Goal: Task Accomplishment & Management: Complete application form

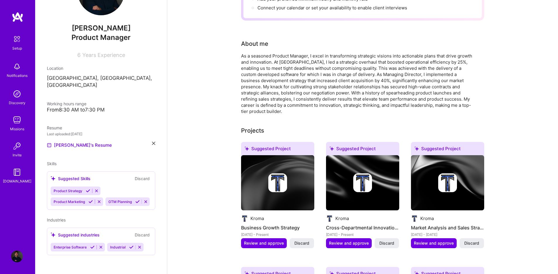
scroll to position [16, 0]
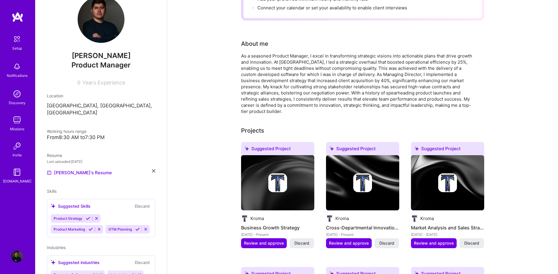
click at [88, 216] on icon at bounding box center [88, 218] width 4 height 4
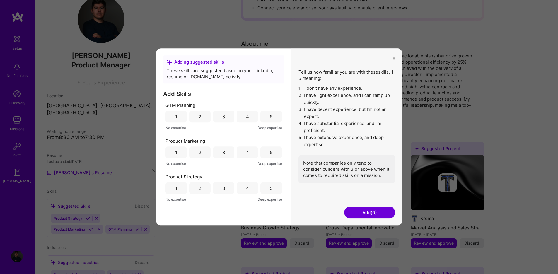
click at [244, 119] on div "4" at bounding box center [247, 116] width 21 height 12
click at [251, 149] on div "4" at bounding box center [247, 152] width 21 height 12
click at [280, 192] on div "5" at bounding box center [270, 188] width 21 height 12
click at [355, 213] on button "Add (3)" at bounding box center [369, 213] width 51 height 12
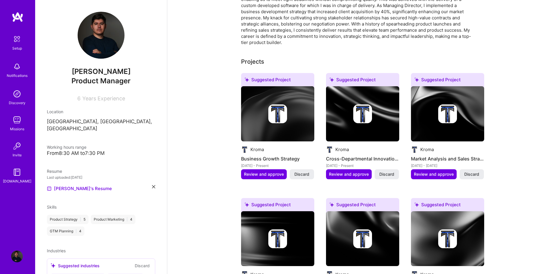
scroll to position [24, 0]
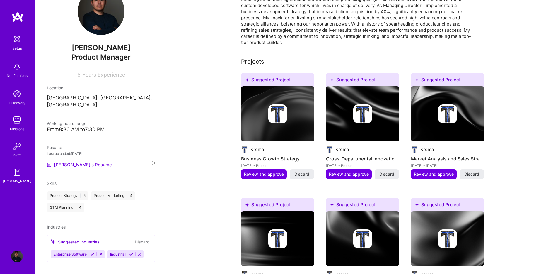
click at [92, 252] on icon at bounding box center [92, 254] width 4 height 4
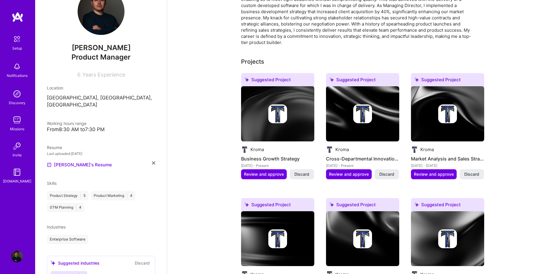
click at [75, 273] on icon at bounding box center [75, 275] width 4 height 4
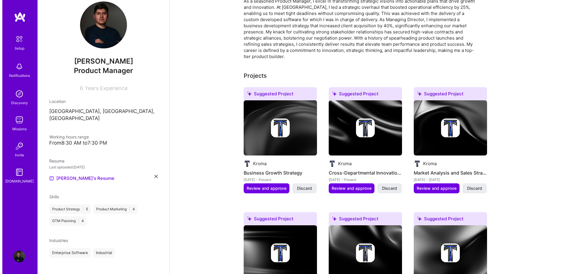
scroll to position [173, 0]
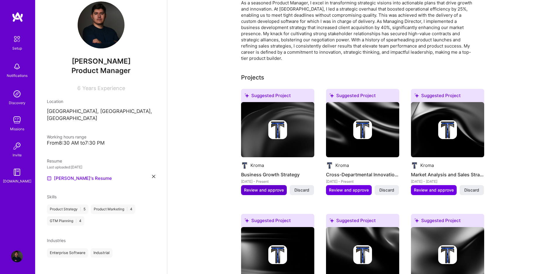
click at [253, 187] on span "Review and approve" at bounding box center [264, 190] width 40 height 6
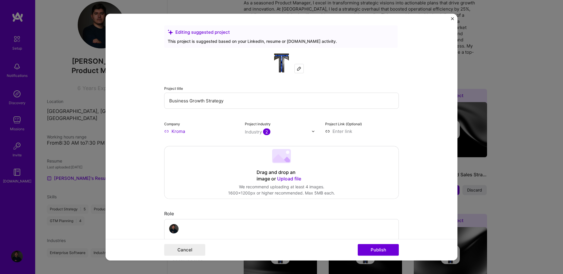
click at [297, 67] on img at bounding box center [299, 68] width 5 height 5
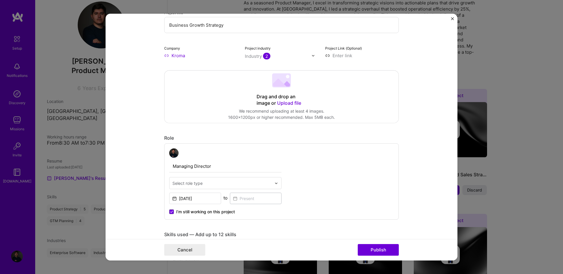
scroll to position [112, 0]
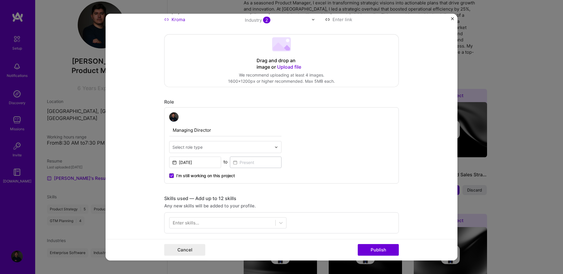
click at [274, 145] on img at bounding box center [276, 147] width 4 height 4
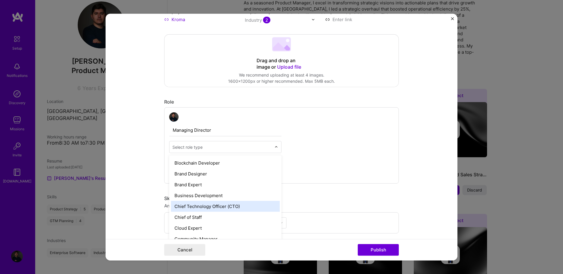
scroll to position [105, 0]
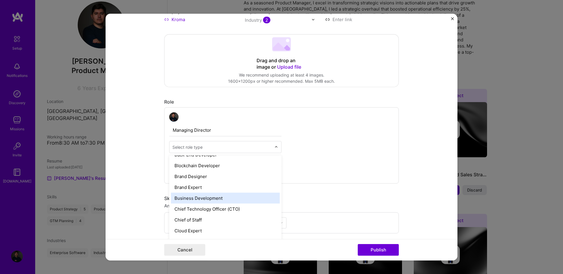
click at [206, 198] on div "Business Development" at bounding box center [225, 198] width 109 height 11
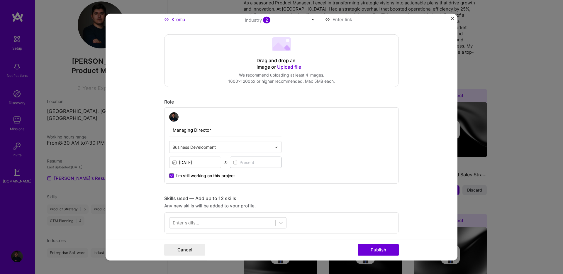
click at [191, 175] on span "I’m still working on this project" at bounding box center [205, 176] width 59 height 6
click at [0, 0] on input "I’m still working on this project" at bounding box center [0, 0] width 0 height 0
click at [245, 164] on input at bounding box center [256, 161] width 52 height 11
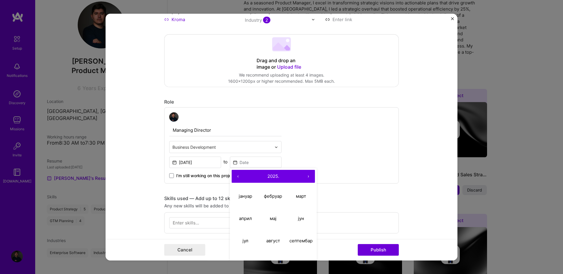
click at [235, 176] on button "‹" at bounding box center [237, 176] width 13 height 13
click at [219, 176] on span "I’m still working on this project" at bounding box center [205, 176] width 59 height 6
click at [0, 0] on input "I’m still working on this project" at bounding box center [0, 0] width 0 height 0
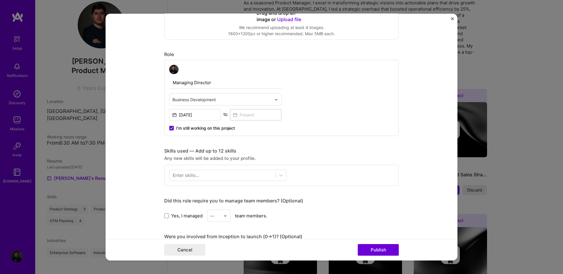
scroll to position [217, 0]
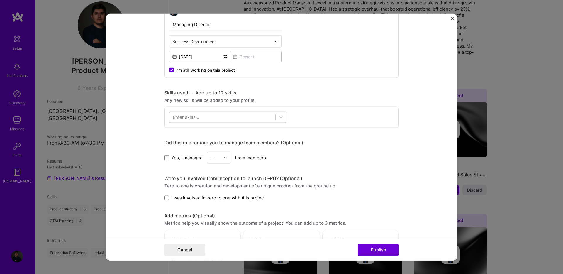
click at [264, 117] on div at bounding box center [222, 117] width 106 height 10
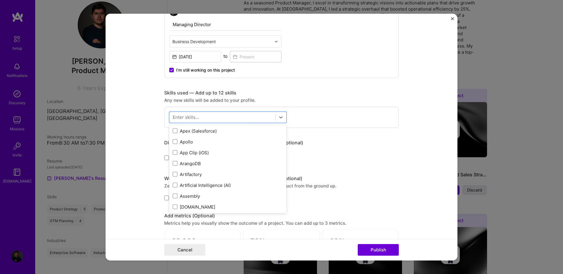
scroll to position [418, 0]
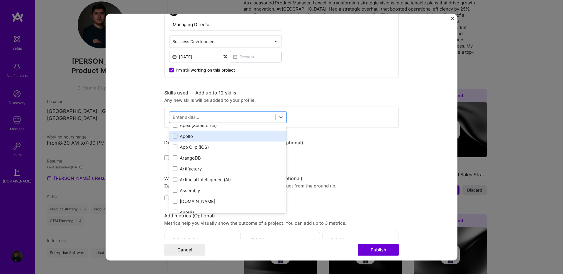
click at [173, 136] on span at bounding box center [175, 136] width 5 height 5
click at [0, 0] on input "checkbox" at bounding box center [0, 0] width 0 height 0
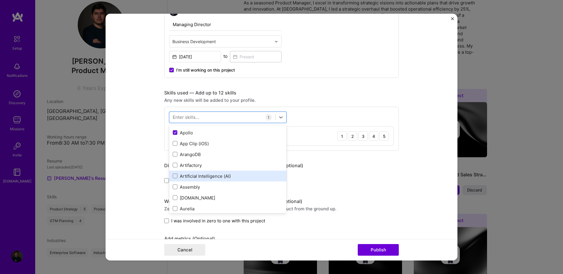
scroll to position [428, 0]
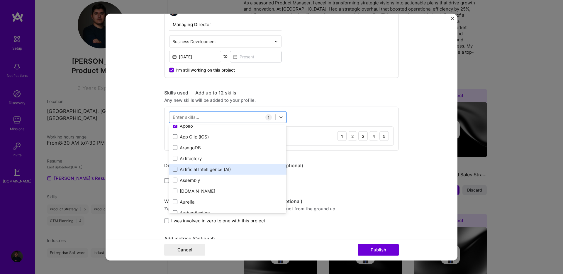
click at [173, 170] on span at bounding box center [175, 169] width 5 height 5
click at [0, 0] on input "checkbox" at bounding box center [0, 0] width 0 height 0
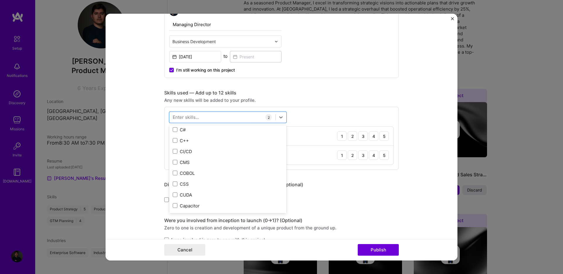
scroll to position [613, 0]
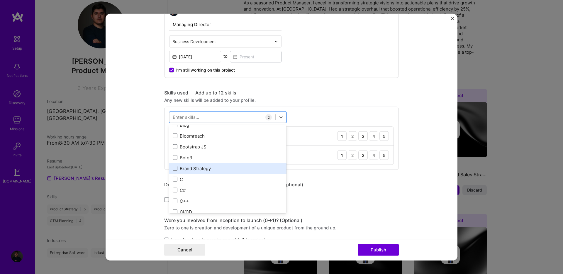
click at [173, 168] on span at bounding box center [175, 168] width 5 height 5
click at [0, 0] on input "checkbox" at bounding box center [0, 0] width 0 height 0
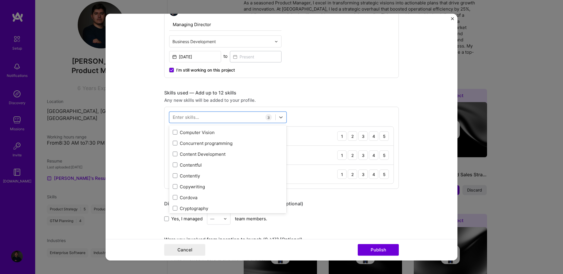
scroll to position [832, 0]
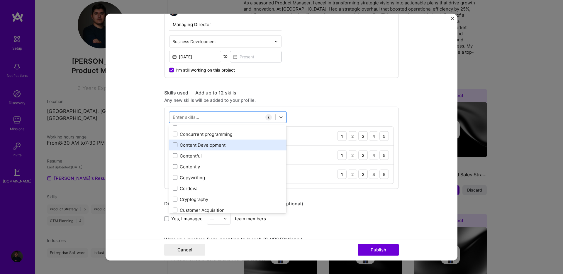
click at [173, 144] on span at bounding box center [175, 144] width 5 height 5
click at [0, 0] on input "checkbox" at bounding box center [0, 0] width 0 height 0
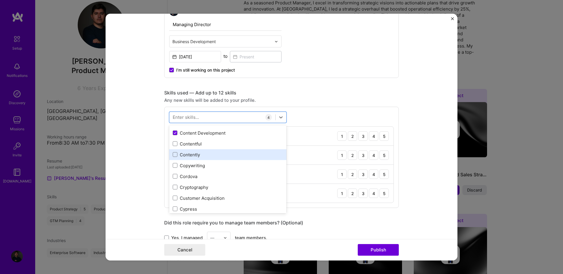
scroll to position [852, 0]
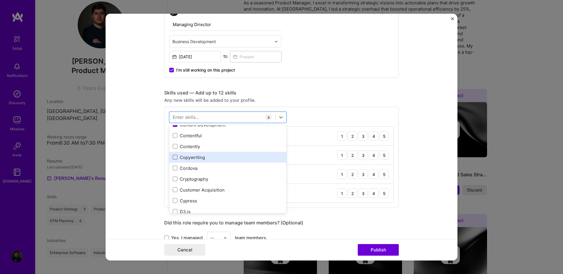
click at [173, 155] on label at bounding box center [175, 157] width 5 height 5
click at [0, 0] on input "checkbox" at bounding box center [0, 0] width 0 height 0
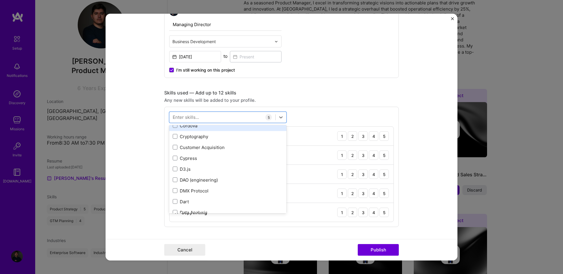
scroll to position [901, 0]
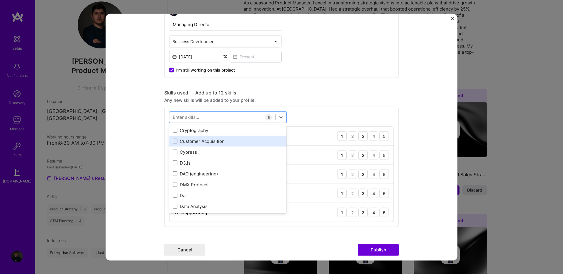
click at [173, 142] on span at bounding box center [175, 141] width 5 height 5
click at [0, 0] on input "checkbox" at bounding box center [0, 0] width 0 height 0
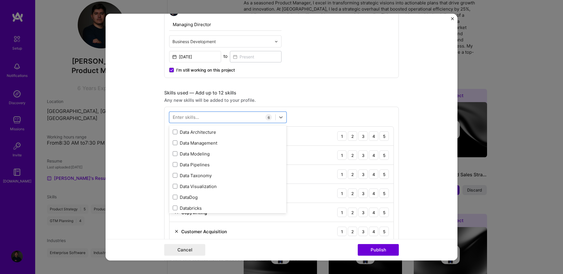
scroll to position [994, 0]
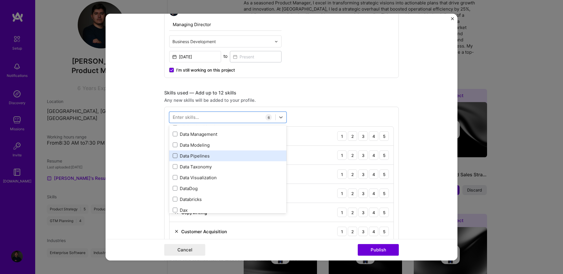
click at [174, 155] on span at bounding box center [175, 155] width 5 height 5
click at [0, 0] on input "checkbox" at bounding box center [0, 0] width 0 height 0
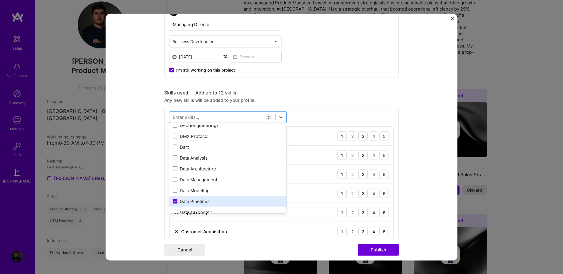
scroll to position [948, 0]
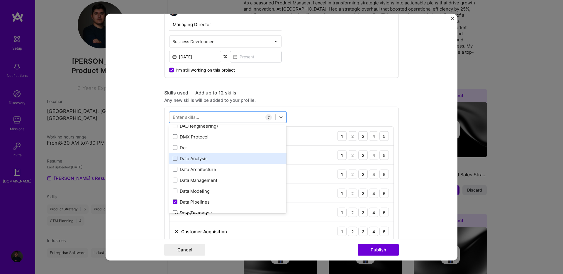
click at [173, 157] on span at bounding box center [175, 158] width 5 height 5
click at [0, 0] on input "checkbox" at bounding box center [0, 0] width 0 height 0
click at [174, 159] on icon at bounding box center [174, 158] width 3 height 2
click at [0, 0] on input "checkbox" at bounding box center [0, 0] width 0 height 0
click at [173, 202] on icon at bounding box center [174, 201] width 3 height 2
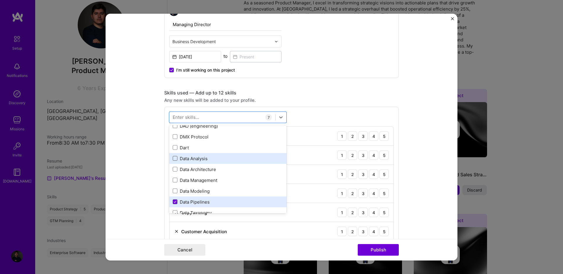
click at [0, 0] on input "checkbox" at bounding box center [0, 0] width 0 height 0
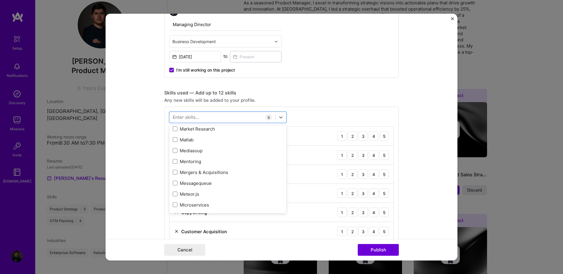
scroll to position [2192, 0]
click at [174, 129] on span at bounding box center [175, 129] width 5 height 5
click at [0, 0] on input "checkbox" at bounding box center [0, 0] width 0 height 0
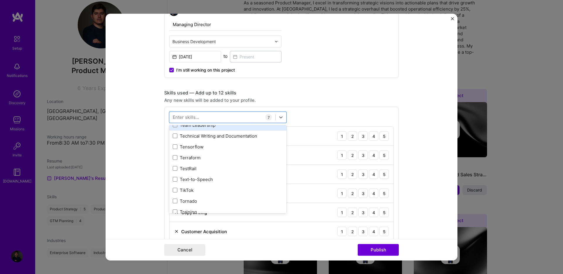
scroll to position [3594, 0]
click at [175, 128] on label at bounding box center [175, 125] width 5 height 5
click at [0, 0] on input "checkbox" at bounding box center [0, 0] width 0 height 0
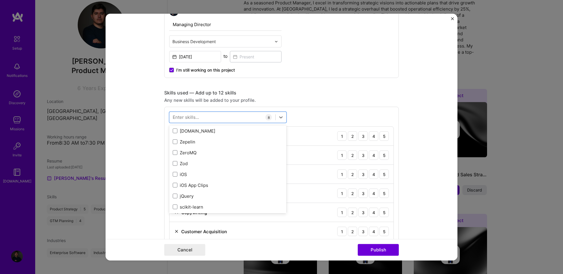
scroll to position [4036, 0]
click at [408, 115] on form "Editing suggested project This project is suggested based on your LinkedIn, res…" at bounding box center [281, 137] width 352 height 246
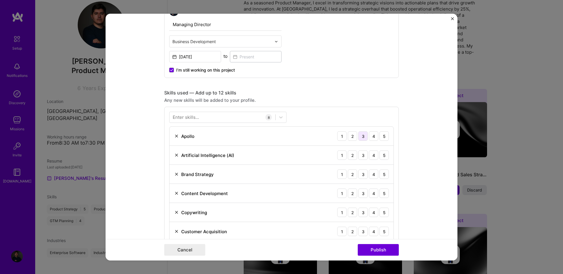
click at [362, 135] on div "3" at bounding box center [362, 135] width 9 height 9
click at [373, 154] on div "4" at bounding box center [373, 154] width 9 height 9
click at [380, 174] on div "5" at bounding box center [383, 173] width 9 height 9
click at [373, 195] on div "4" at bounding box center [373, 192] width 9 height 9
drag, startPoint x: 378, startPoint y: 213, endPoint x: 377, endPoint y: 209, distance: 3.6
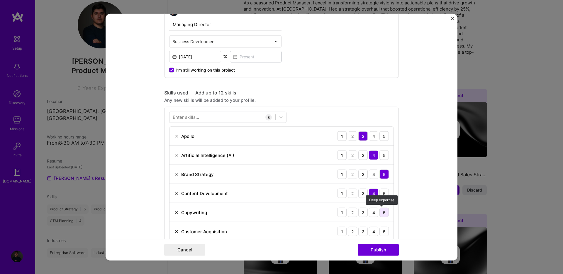
click at [379, 213] on div "5" at bounding box center [383, 211] width 9 height 9
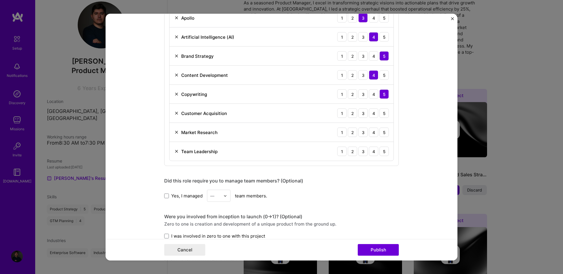
scroll to position [334, 0]
click at [372, 113] on div "4" at bounding box center [373, 114] width 9 height 9
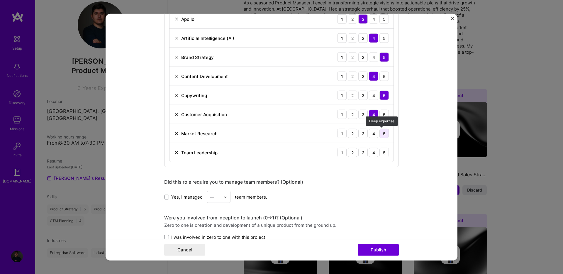
click at [380, 133] on div "5" at bounding box center [383, 133] width 9 height 9
click at [382, 154] on div "5" at bounding box center [383, 152] width 9 height 9
click at [215, 199] on input "text" at bounding box center [215, 197] width 10 height 6
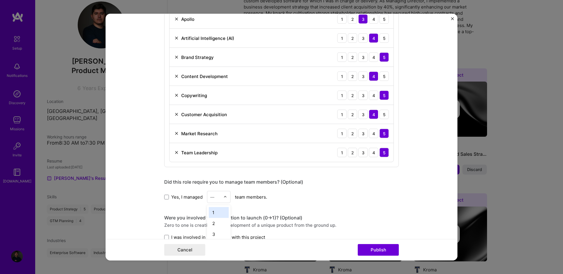
scroll to position [195, 0]
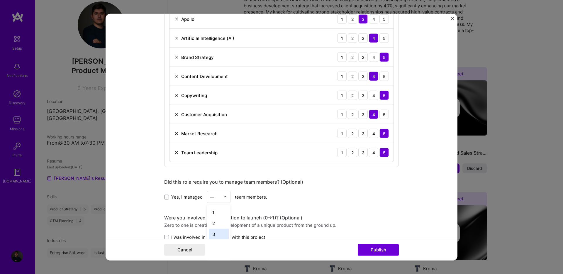
click at [214, 231] on div "3" at bounding box center [219, 234] width 20 height 11
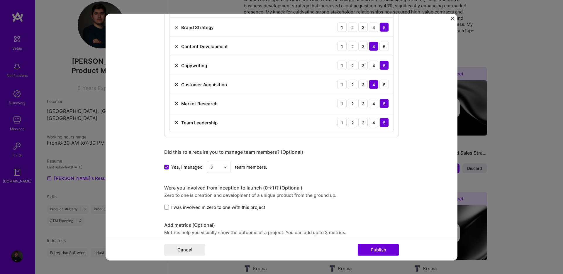
scroll to position [450, 0]
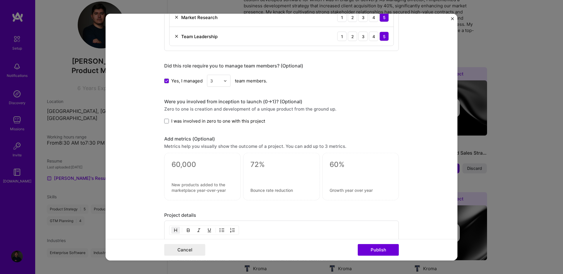
click at [177, 120] on span "I was involved in zero to one with this project" at bounding box center [218, 121] width 94 height 6
click at [0, 0] on input "I was involved in zero to one with this project" at bounding box center [0, 0] width 0 height 0
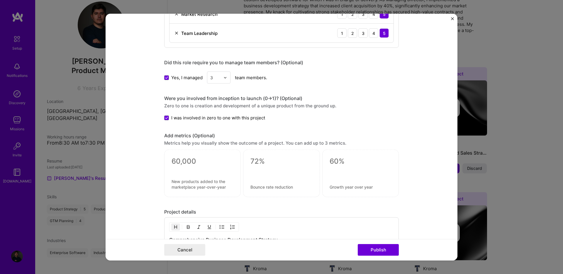
scroll to position [505, 0]
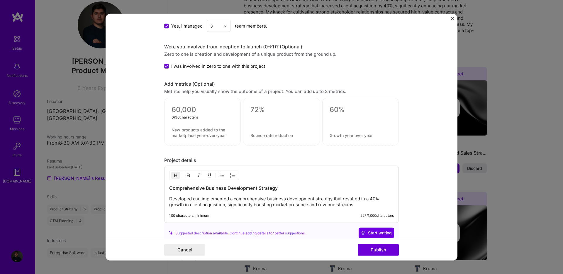
click at [193, 107] on textarea at bounding box center [202, 109] width 62 height 9
click at [189, 132] on textarea at bounding box center [202, 132] width 62 height 11
click at [187, 110] on textarea at bounding box center [202, 109] width 62 height 9
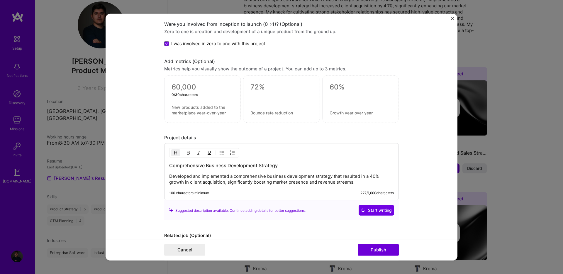
scroll to position [500, 0]
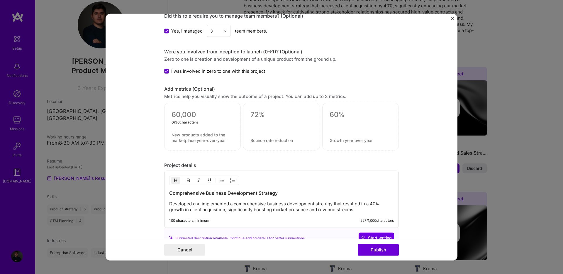
click at [335, 113] on textarea at bounding box center [360, 114] width 62 height 9
click at [330, 114] on textarea at bounding box center [360, 114] width 62 height 9
type textarea "0"
type textarea "40"
click at [332, 138] on textarea at bounding box center [360, 140] width 62 height 6
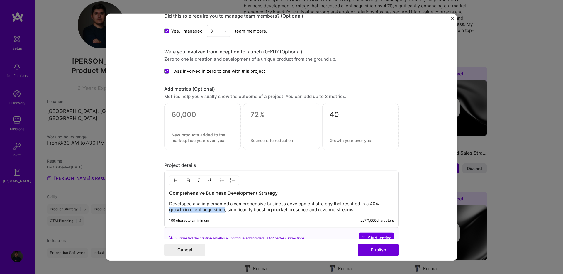
drag, startPoint x: 167, startPoint y: 209, endPoint x: 221, endPoint y: 211, distance: 53.9
click at [221, 211] on p "Developed and implemented a comprehensive business development strategy that re…" at bounding box center [281, 207] width 224 height 12
copy p "growth in client acquisition"
click at [341, 141] on textarea at bounding box center [360, 140] width 62 height 6
paste textarea "growth in client acquisition"
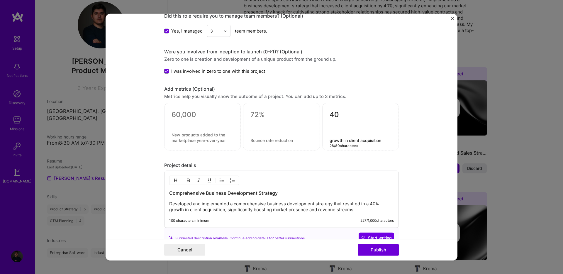
click at [329, 140] on textarea "growth in client acquisition" at bounding box center [360, 140] width 62 height 6
type textarea "Growth in client acquisition"
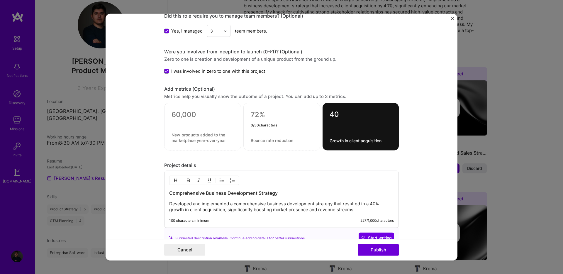
click at [252, 115] on textarea at bounding box center [282, 114] width 62 height 9
type textarea "20%"
click at [265, 142] on div "20% 0 / 80 characters" at bounding box center [281, 126] width 77 height 47
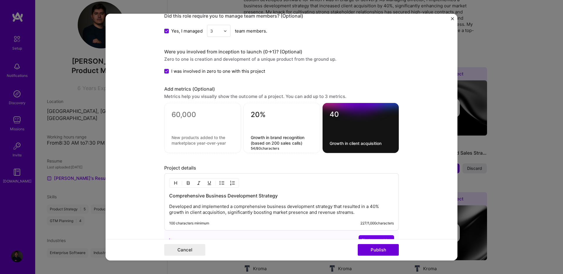
type textarea "Growth in brand recognition (based on 200 sales calls)"
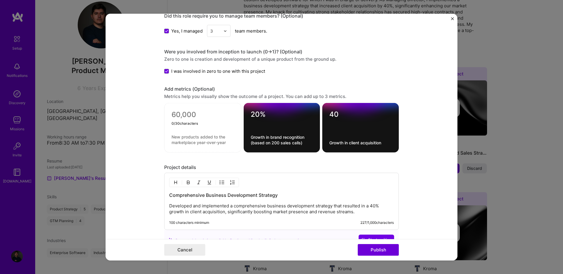
click at [184, 113] on textarea at bounding box center [202, 114] width 62 height 9
click at [184, 113] on textarea "136" at bounding box center [202, 115] width 62 height 11
type textarea "136"
click at [185, 139] on textarea at bounding box center [202, 139] width 62 height 11
type textarea "New clients onboarded"
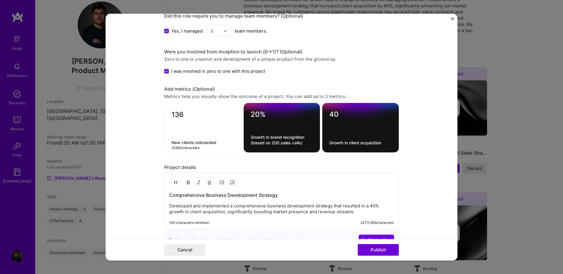
click at [124, 124] on form "Editing suggested project This project is suggested based on your LinkedIn, res…" at bounding box center [281, 137] width 352 height 246
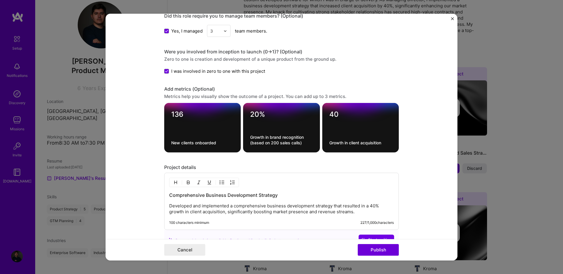
click at [201, 143] on textarea "New clients onboarded" at bounding box center [202, 143] width 62 height 6
click at [155, 138] on form "Editing suggested project This project is suggested based on your LinkedIn, res…" at bounding box center [281, 137] width 352 height 246
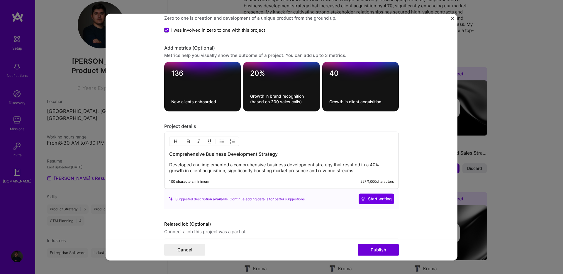
scroll to position [563, 0]
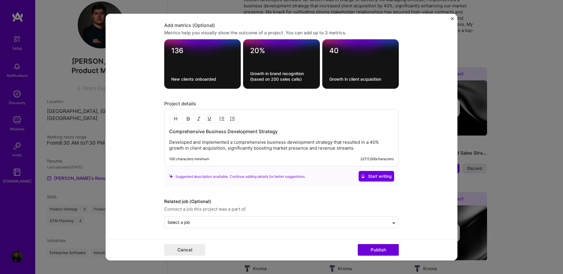
click at [378, 149] on p "Developed and implemented a comprehensive business development strategy that re…" at bounding box center [281, 145] width 224 height 12
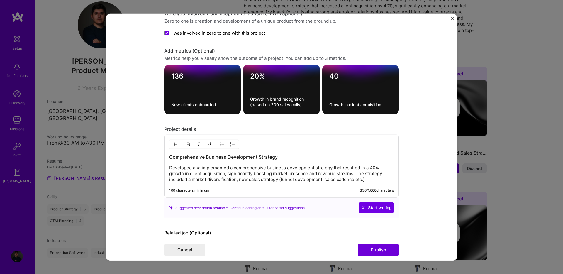
scroll to position [569, 0]
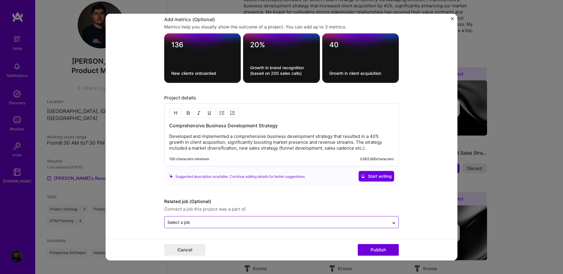
click at [226, 222] on input "text" at bounding box center [276, 222] width 219 height 6
click at [389, 223] on div at bounding box center [393, 221] width 9 height 9
click at [391, 222] on icon at bounding box center [393, 223] width 5 height 6
click at [391, 222] on icon at bounding box center [393, 222] width 5 height 6
click at [373, 248] on button "Publish" at bounding box center [377, 249] width 41 height 12
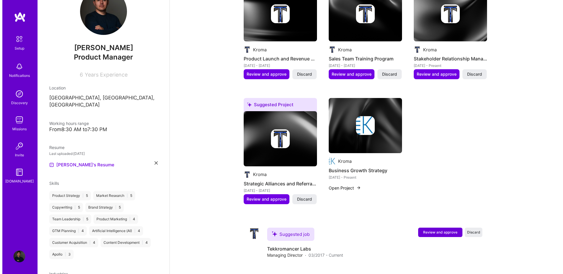
scroll to position [455, 0]
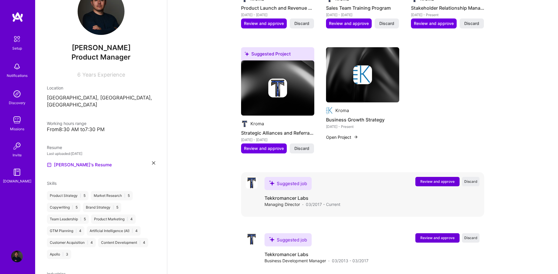
click at [445, 179] on span "Review and approve" at bounding box center [437, 181] width 34 height 5
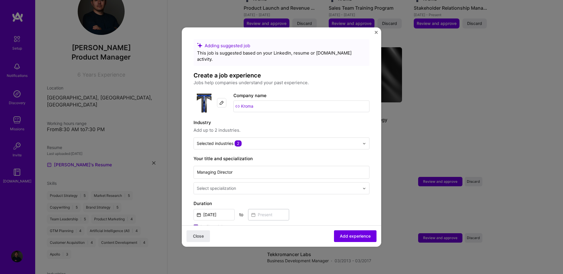
click at [253, 100] on input "Kroma" at bounding box center [301, 106] width 136 height 12
click at [247, 100] on input "Kroma" at bounding box center [301, 106] width 136 height 12
click at [222, 100] on img at bounding box center [221, 102] width 5 height 5
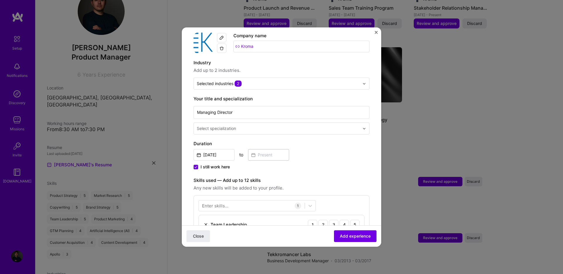
click at [246, 125] on input "text" at bounding box center [279, 128] width 164 height 6
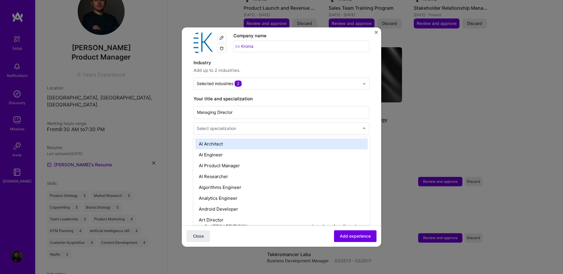
click at [246, 125] on input "text" at bounding box center [279, 128] width 164 height 6
click at [185, 117] on form "Adding suggested job This job is suggested based on your LinkedIn, resume or [D…" at bounding box center [281, 229] width 199 height 500
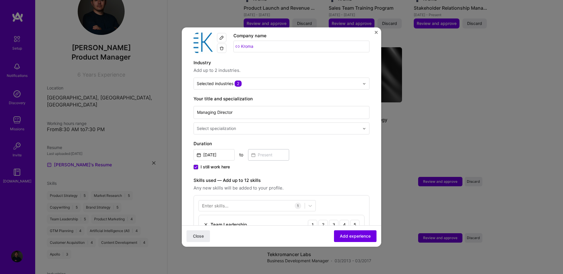
click at [198, 125] on div "Select specialization" at bounding box center [216, 128] width 39 height 6
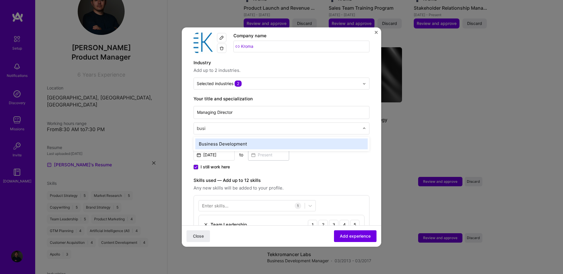
type input "busin"
click at [204, 138] on div "Business Development" at bounding box center [281, 143] width 172 height 11
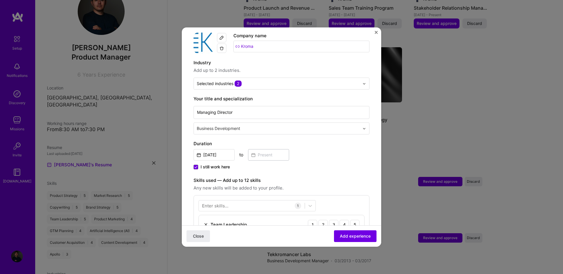
click at [327, 164] on div "I still work here" at bounding box center [281, 167] width 176 height 7
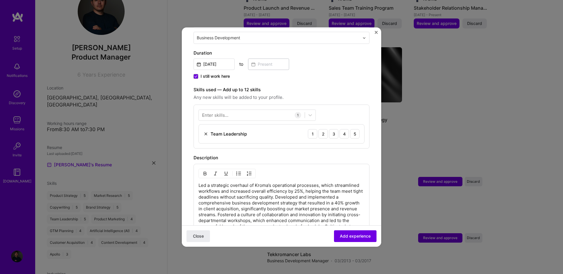
scroll to position [152, 0]
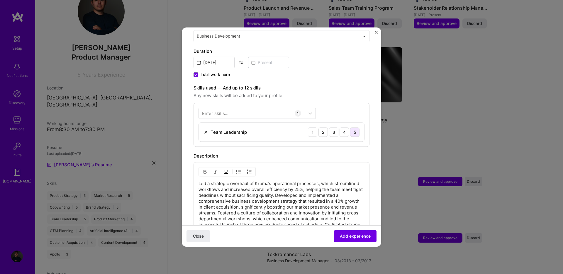
click at [352, 127] on div "5" at bounding box center [354, 131] width 9 height 9
click at [266, 108] on div at bounding box center [252, 113] width 106 height 10
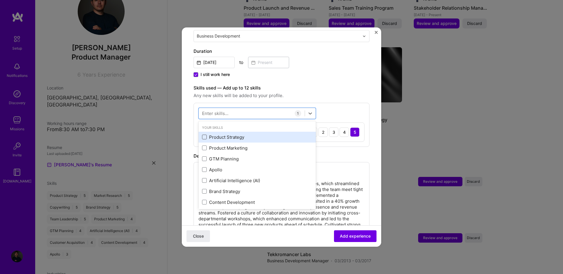
click at [205, 135] on span at bounding box center [204, 137] width 5 height 5
click at [0, 0] on input "checkbox" at bounding box center [0, 0] width 0 height 0
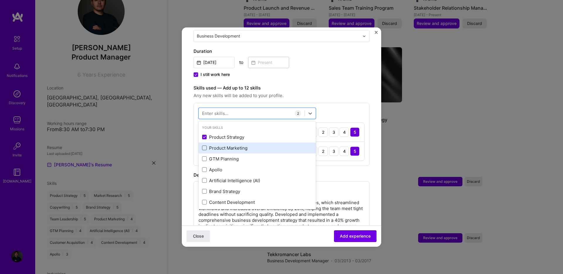
click at [204, 146] on span at bounding box center [204, 148] width 5 height 5
click at [0, 0] on input "checkbox" at bounding box center [0, 0] width 0 height 0
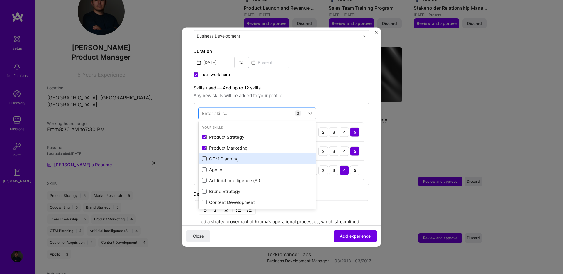
click at [205, 156] on span at bounding box center [204, 158] width 5 height 5
click at [0, 0] on input "checkbox" at bounding box center [0, 0] width 0 height 0
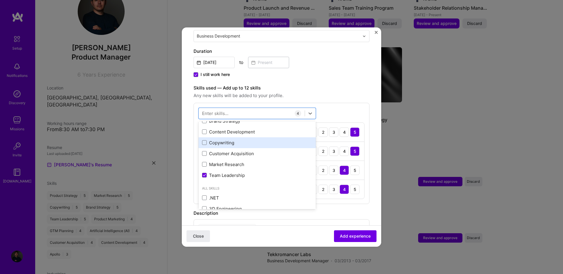
scroll to position [61, 0]
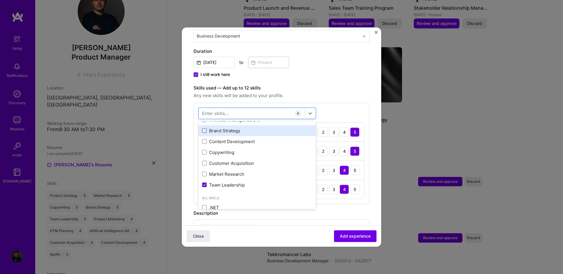
click at [205, 128] on span at bounding box center [204, 130] width 5 height 5
click at [0, 0] on input "checkbox" at bounding box center [0, 0] width 0 height 0
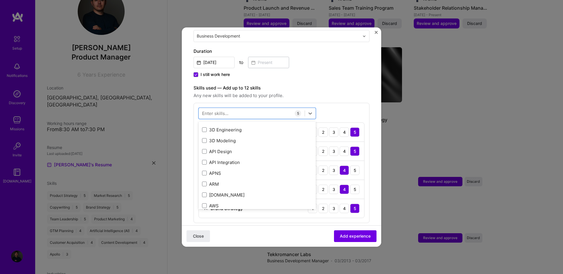
scroll to position [168, 0]
click at [329, 92] on span "Any new skills will be added to your profile." at bounding box center [281, 95] width 176 height 7
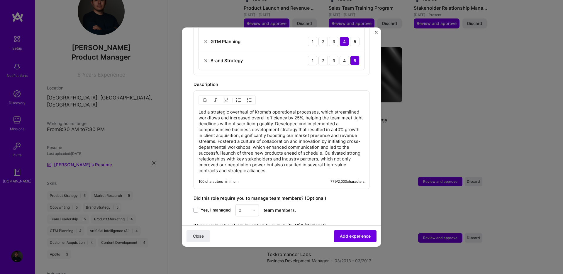
scroll to position [360, 0]
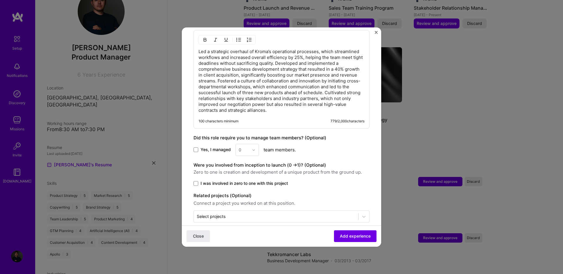
click at [222, 147] on span "Yes, I managed" at bounding box center [215, 150] width 30 height 6
click at [0, 0] on input "Yes, I managed" at bounding box center [0, 0] width 0 height 0
click at [253, 148] on img at bounding box center [254, 150] width 4 height 4
click at [246, 181] on div "3" at bounding box center [247, 186] width 20 height 11
click at [246, 180] on span "I was involved in zero to one with this project" at bounding box center [243, 183] width 87 height 6
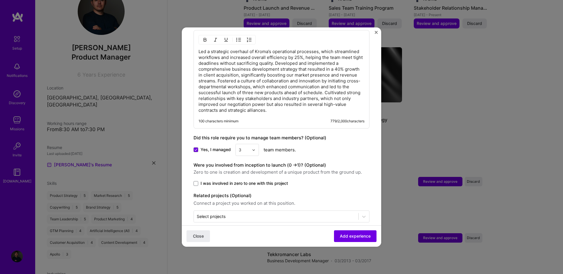
click at [0, 0] on input "I was involved in zero to one with this project" at bounding box center [0, 0] width 0 height 0
click at [352, 235] on span "Add experience" at bounding box center [355, 236] width 31 height 6
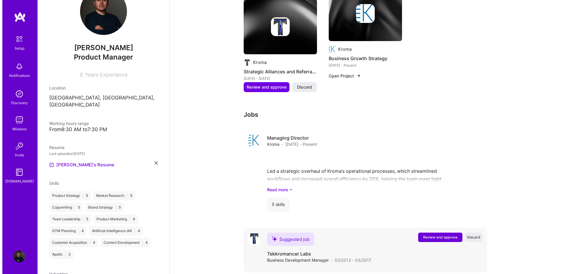
scroll to position [516, 0]
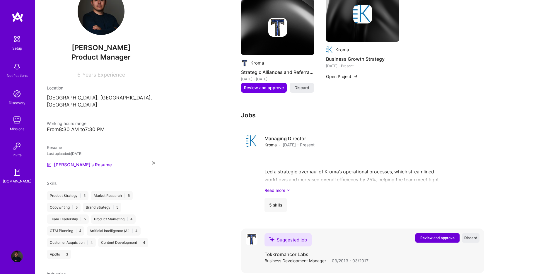
click at [446, 235] on span "Review and approve" at bounding box center [437, 237] width 34 height 5
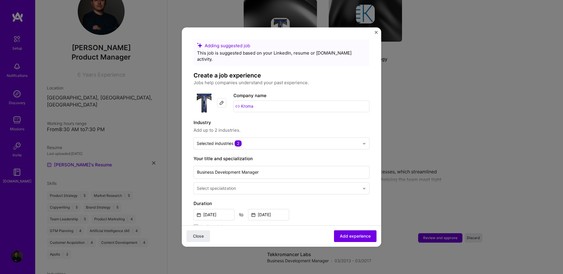
click at [220, 100] on img at bounding box center [221, 102] width 5 height 5
click at [254, 185] on input "text" at bounding box center [279, 188] width 164 height 6
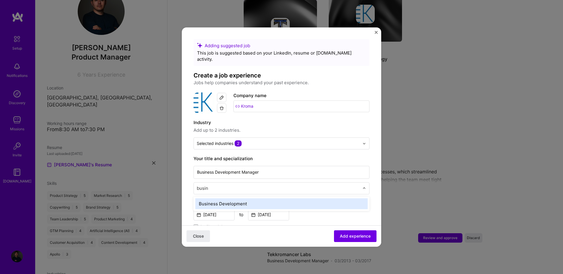
type input "busine"
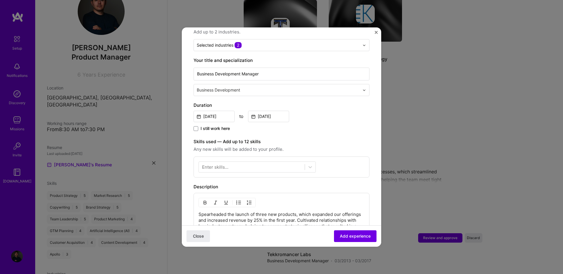
scroll to position [86, 0]
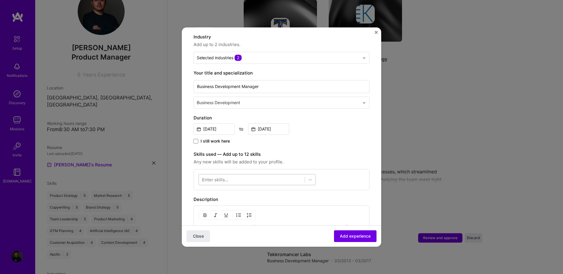
click at [287, 175] on div at bounding box center [252, 180] width 106 height 10
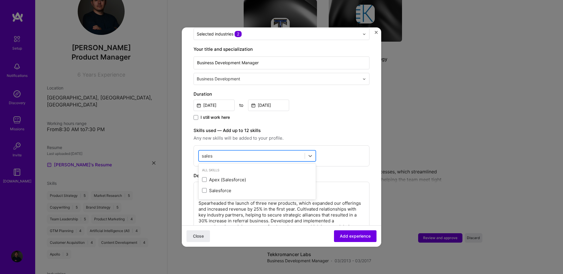
scroll to position [141, 0]
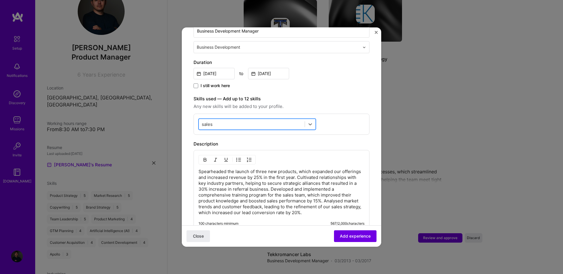
click at [289, 119] on div "sales sales" at bounding box center [252, 124] width 106 height 10
type input "s"
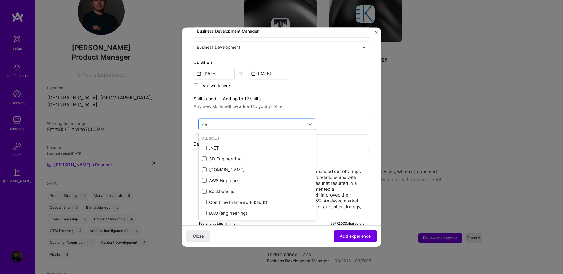
type input "n"
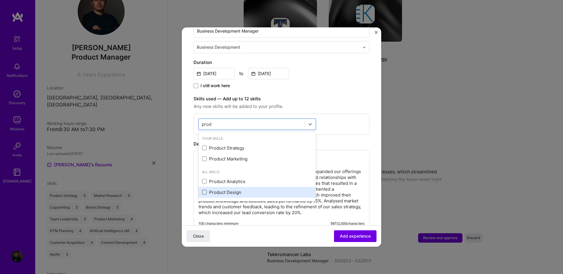
click at [204, 190] on span at bounding box center [204, 192] width 5 height 5
click at [0, 0] on input "checkbox" at bounding box center [0, 0] width 0 height 0
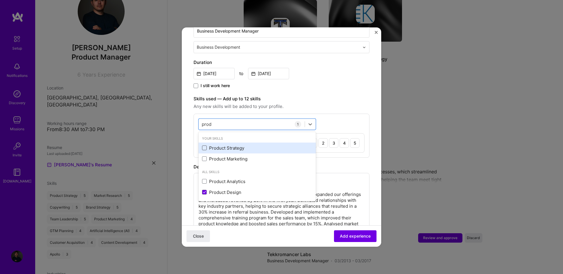
click at [205, 146] on span at bounding box center [204, 148] width 5 height 5
click at [0, 0] on input "checkbox" at bounding box center [0, 0] width 0 height 0
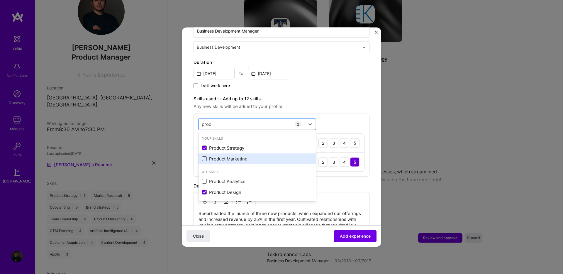
click at [203, 156] on span at bounding box center [204, 158] width 5 height 5
click at [0, 0] on input "checkbox" at bounding box center [0, 0] width 0 height 0
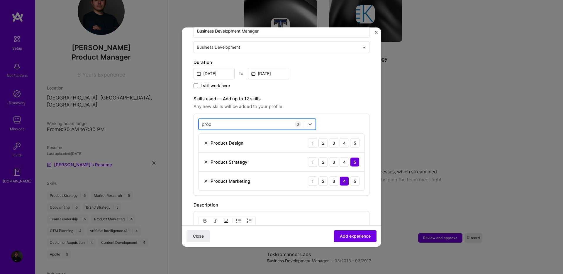
click at [218, 119] on div "prod prod" at bounding box center [252, 124] width 106 height 10
type input "p"
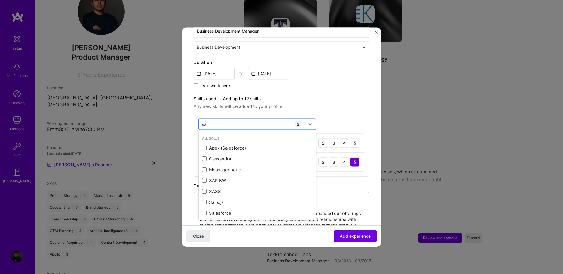
type input "s"
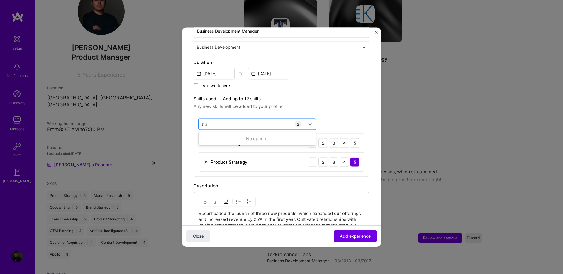
type input "b"
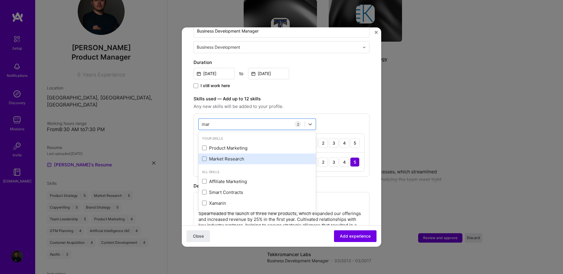
click at [226, 156] on div "Market Research" at bounding box center [257, 159] width 110 height 6
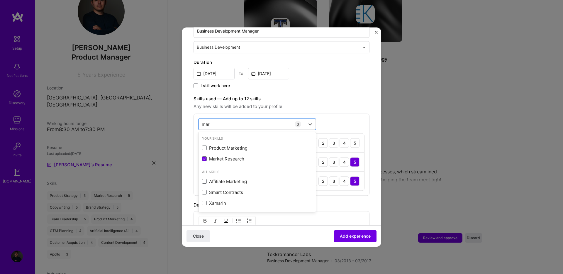
type input "mar"
click at [362, 86] on div "Adding suggested job This job is suggested based on your LinkedIn, resume or [D…" at bounding box center [281, 141] width 176 height 487
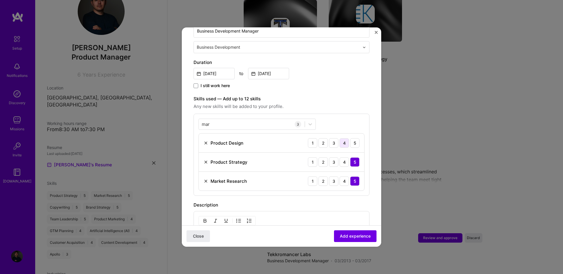
click at [340, 138] on div "4" at bounding box center [343, 142] width 9 height 9
click at [369, 137] on form "Adding suggested job This job is suggested based on your LinkedIn, resume or [D…" at bounding box center [281, 158] width 199 height 520
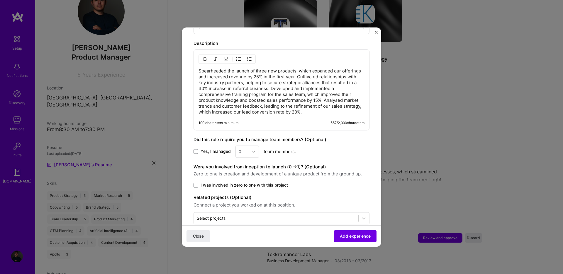
scroll to position [307, 0]
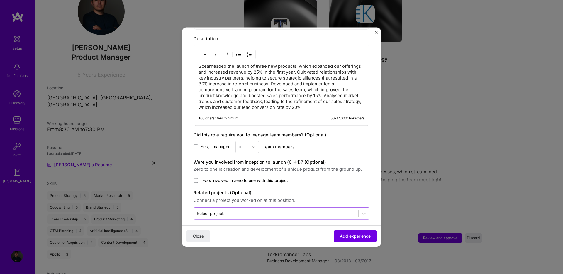
click at [286, 210] on input "text" at bounding box center [276, 213] width 159 height 6
click at [343, 235] on span "Add experience" at bounding box center [355, 236] width 31 height 6
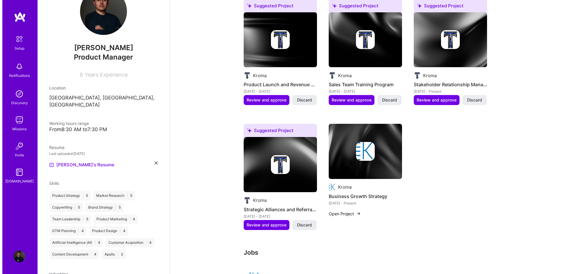
scroll to position [379, 0]
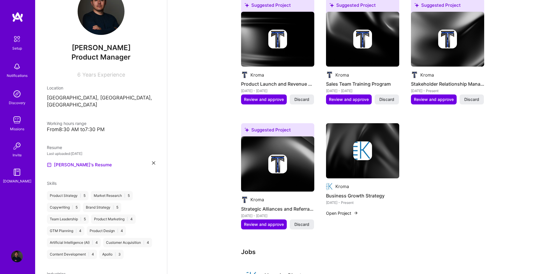
click at [245, 166] on img at bounding box center [277, 163] width 73 height 55
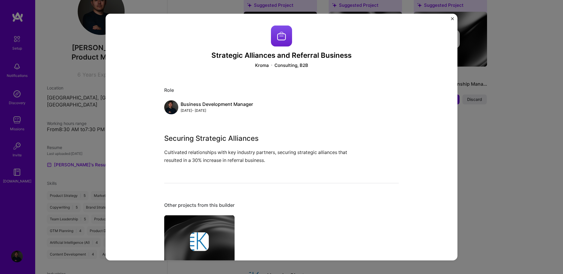
click at [452, 18] on img "Close" at bounding box center [452, 18] width 3 height 3
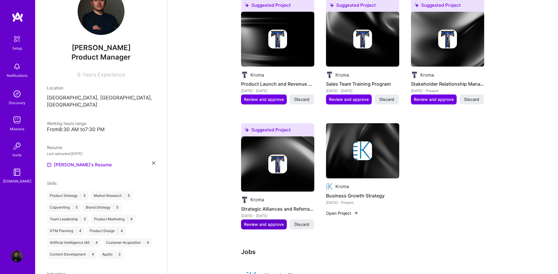
click at [263, 221] on span "Review and approve" at bounding box center [264, 224] width 40 height 6
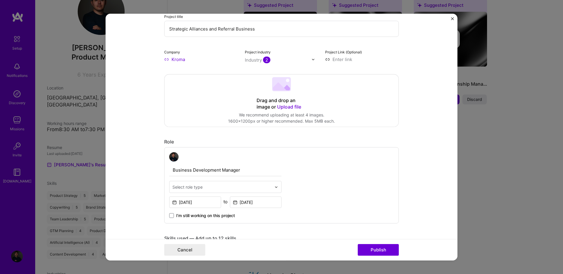
scroll to position [110, 0]
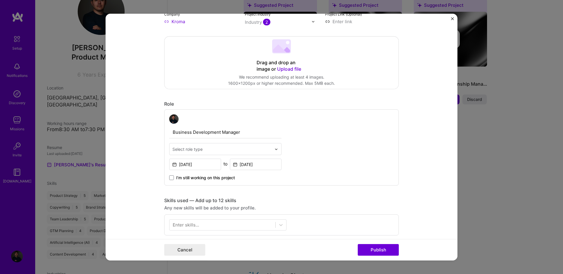
click at [216, 130] on input "Business Development Manager" at bounding box center [225, 132] width 112 height 12
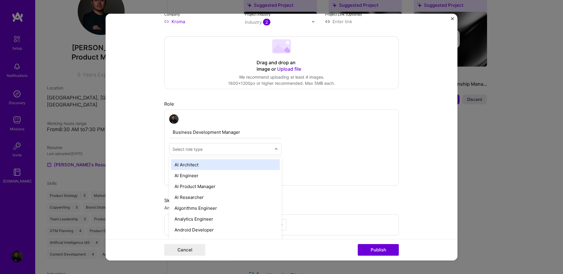
click at [274, 149] on img at bounding box center [276, 149] width 4 height 4
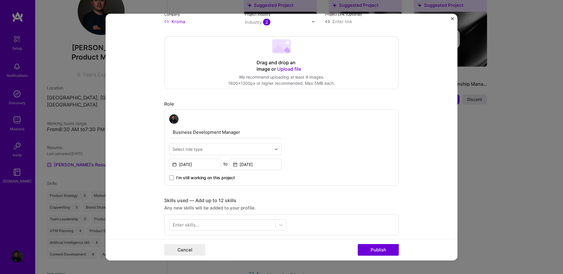
click at [274, 149] on img at bounding box center [276, 149] width 4 height 4
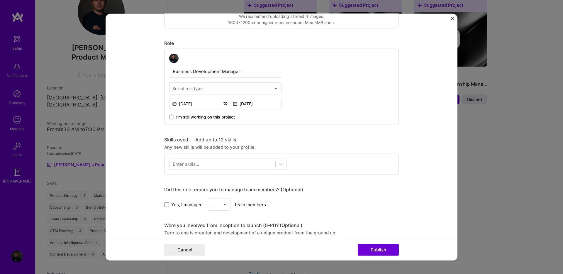
scroll to position [183, 0]
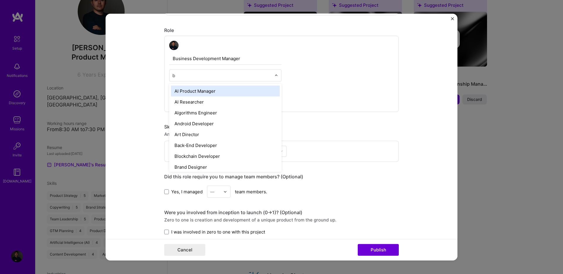
type input "bu"
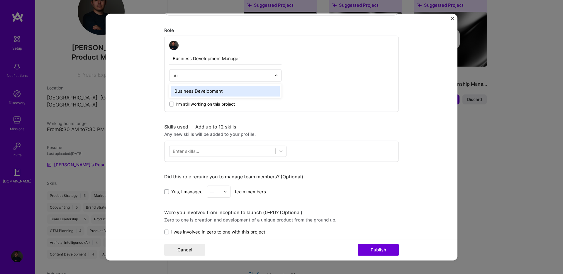
click at [231, 87] on div "Business Development" at bounding box center [225, 91] width 109 height 11
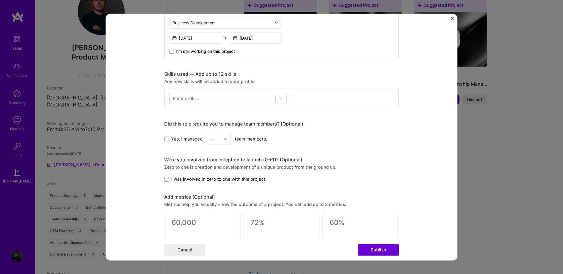
scroll to position [230, 0]
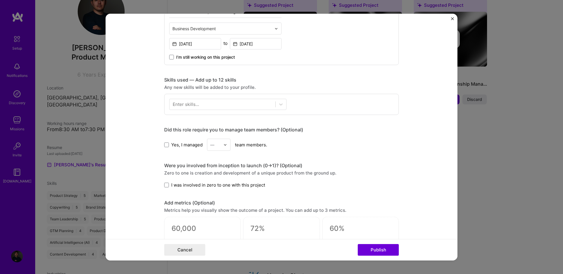
click at [195, 103] on div "Enter skills..." at bounding box center [186, 104] width 26 height 6
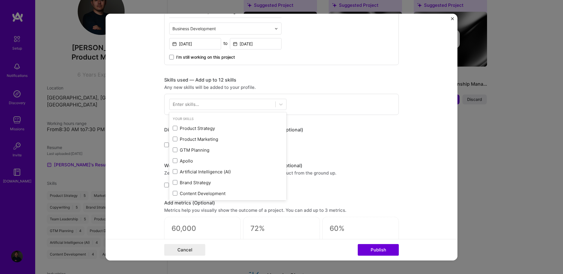
click at [195, 103] on div "Enter skills..." at bounding box center [186, 104] width 26 height 6
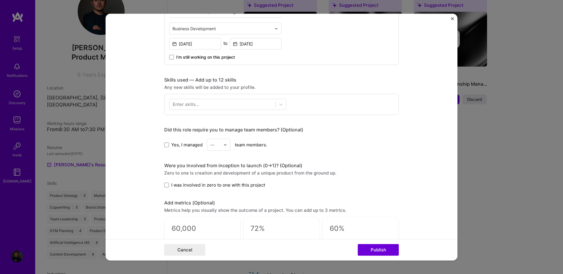
click at [195, 103] on div "Enter skills..." at bounding box center [186, 104] width 26 height 6
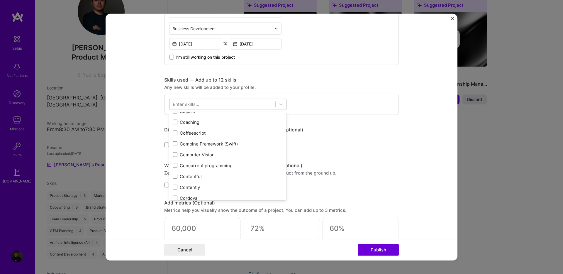
click at [241, 106] on div at bounding box center [222, 104] width 106 height 10
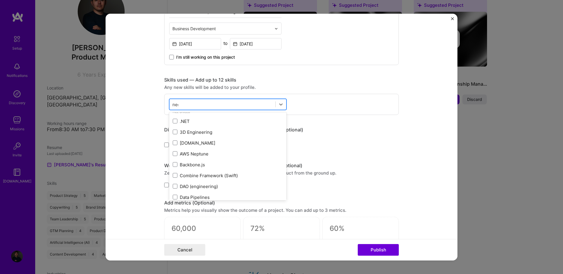
scroll to position [0, 0]
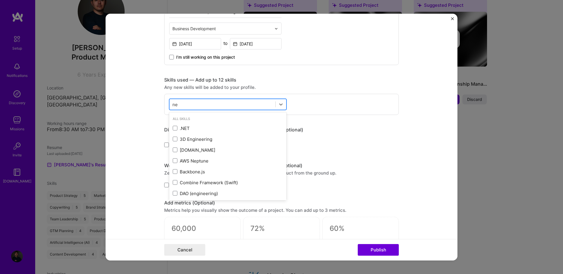
type input "n"
type input "a"
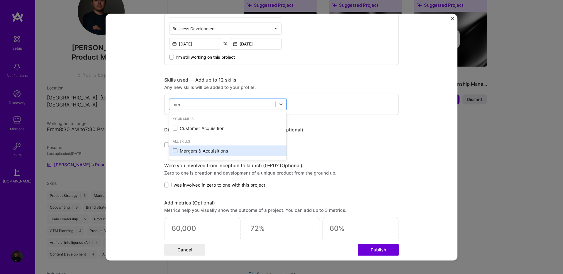
click at [205, 149] on div "Mergers & Acquisitions" at bounding box center [228, 150] width 110 height 6
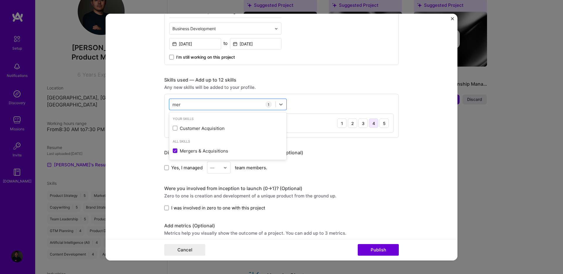
click at [374, 125] on div "4" at bounding box center [373, 122] width 9 height 9
click at [231, 105] on div "mer mer" at bounding box center [222, 104] width 106 height 10
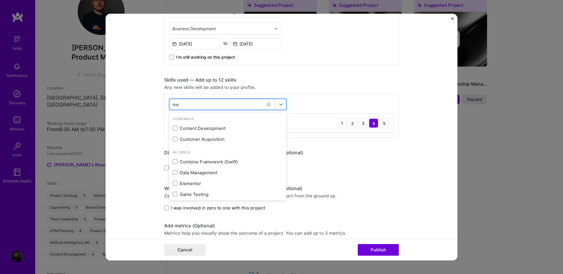
type input "m"
click at [419, 163] on form "Editing suggested project This project is suggested based on your LinkedIn, res…" at bounding box center [281, 137] width 352 height 246
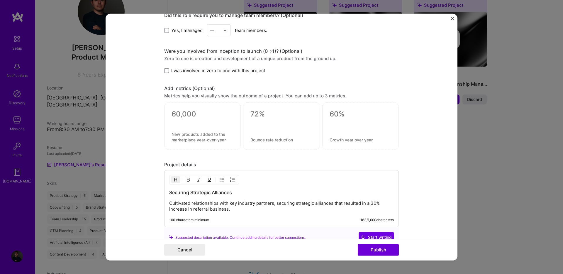
scroll to position [418, 0]
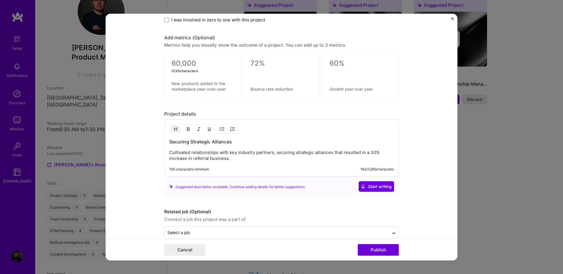
click at [177, 64] on textarea at bounding box center [202, 63] width 62 height 9
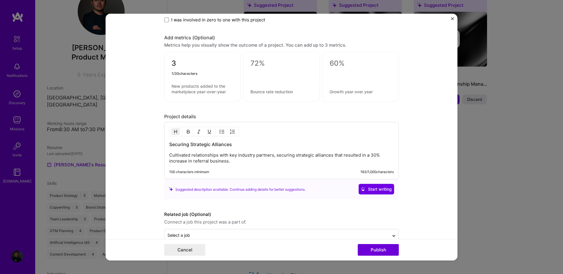
type textarea "3"
click at [175, 84] on textarea at bounding box center [202, 88] width 62 height 11
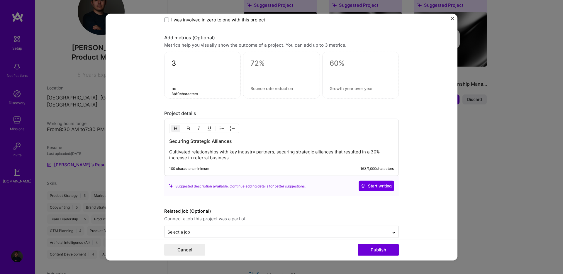
type textarea "n"
type textarea "N"
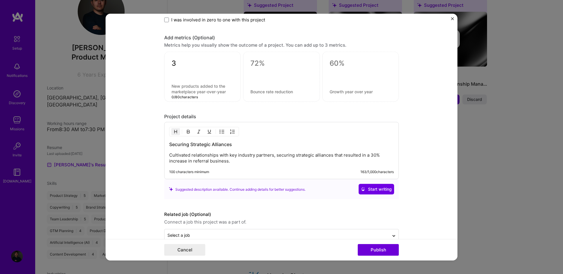
type textarea "A"
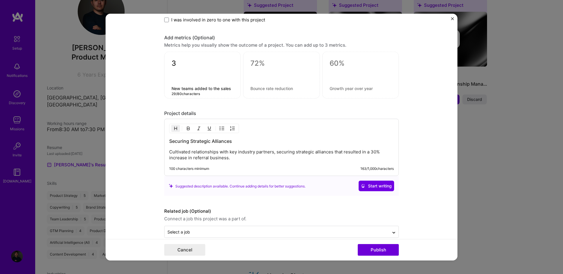
click at [186, 87] on textarea "New teams added to the sales" at bounding box center [202, 89] width 62 height 6
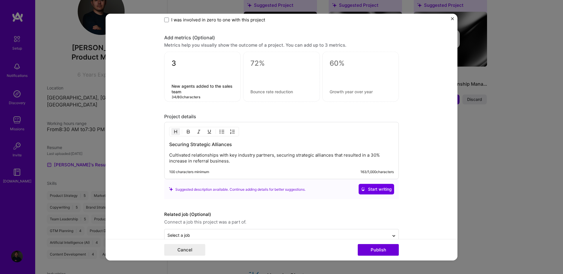
type textarea "New agents added to the sales team"
click at [250, 64] on textarea at bounding box center [281, 63] width 62 height 9
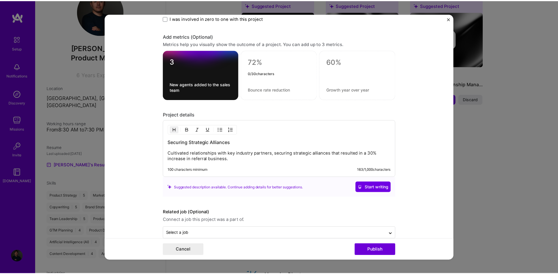
scroll to position [430, 0]
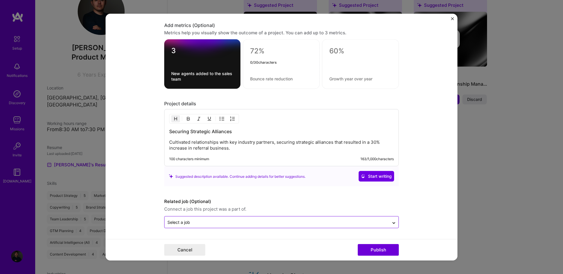
click at [215, 219] on input "text" at bounding box center [276, 222] width 219 height 6
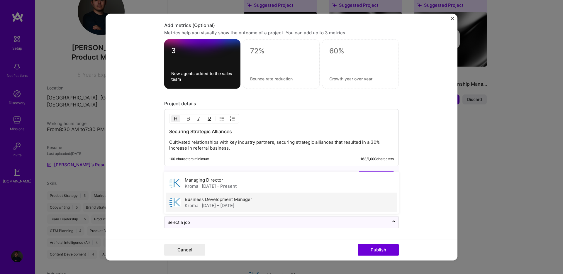
click at [220, 204] on span "· [DATE] - [DATE]" at bounding box center [216, 205] width 35 height 6
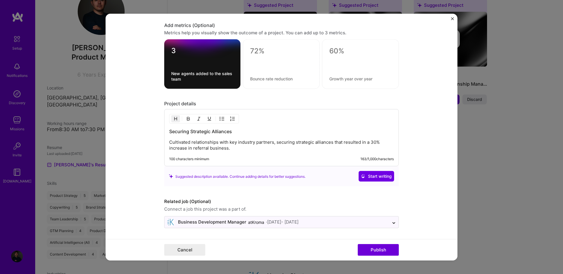
click at [263, 67] on div at bounding box center [281, 64] width 77 height 50
click at [257, 50] on textarea at bounding box center [281, 51] width 62 height 9
type textarea "28%"
click at [262, 79] on textarea at bounding box center [281, 79] width 62 height 6
type textarea "e"
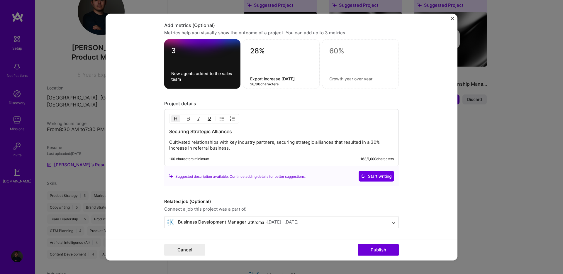
type textarea "Export increase [DATE]"
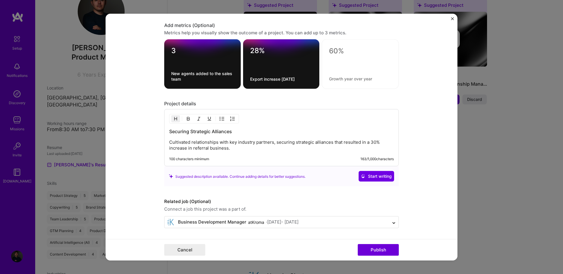
click at [442, 136] on form "Editing suggested project This project is suggested based on your LinkedIn, res…" at bounding box center [281, 137] width 352 height 246
click at [389, 248] on button "Publish" at bounding box center [377, 249] width 41 height 12
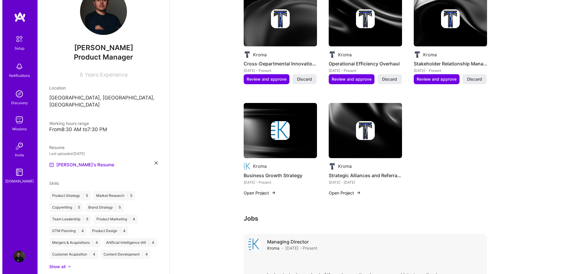
scroll to position [209, 0]
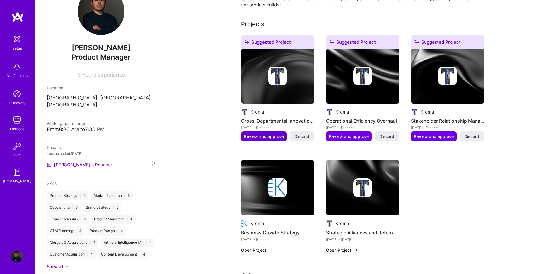
click at [253, 133] on span "Review and approve" at bounding box center [264, 136] width 40 height 6
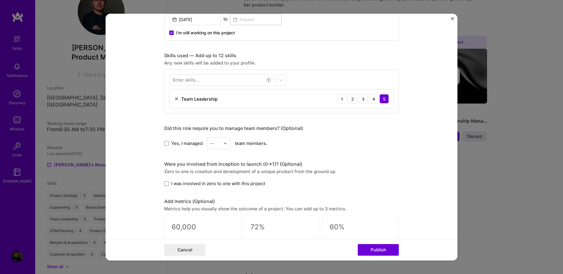
scroll to position [229, 0]
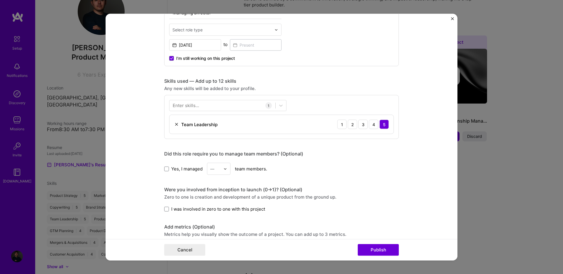
click at [452, 19] on img "Close" at bounding box center [452, 18] width 3 height 3
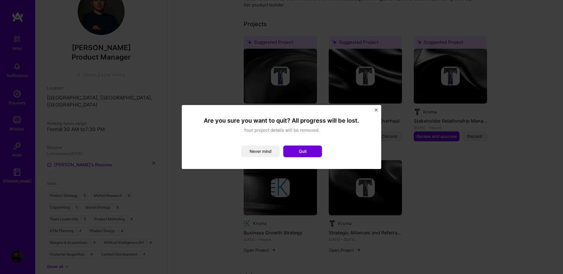
click at [294, 153] on button "Quit" at bounding box center [302, 151] width 39 height 12
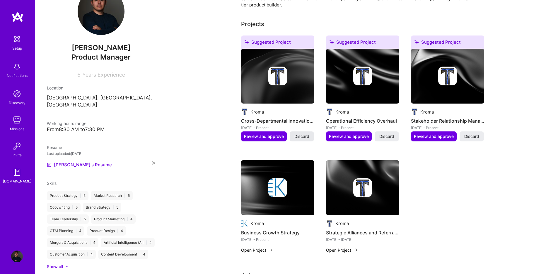
click at [301, 133] on span "Discard" at bounding box center [301, 136] width 15 height 6
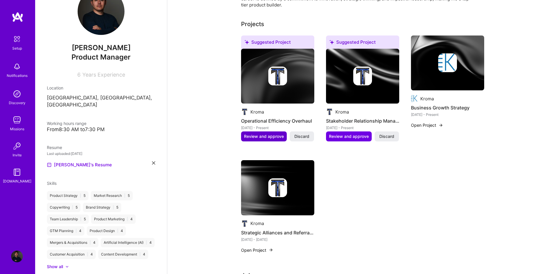
click at [264, 133] on span "Review and approve" at bounding box center [264, 136] width 40 height 6
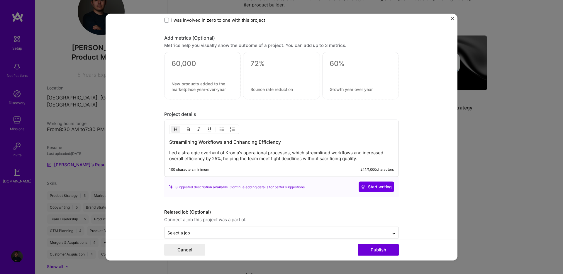
scroll to position [428, 0]
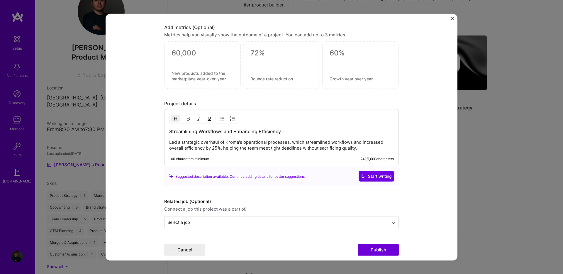
click at [363, 147] on p "Led a strategic overhaul of Kroma's operational processes, which streamlined wo…" at bounding box center [281, 145] width 224 height 12
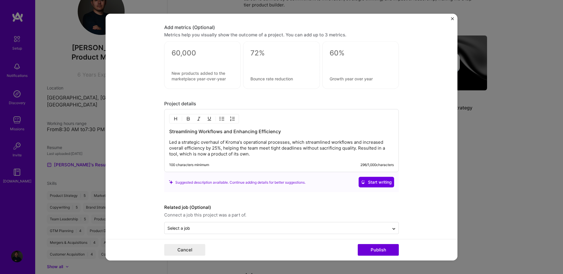
click at [185, 50] on textarea at bounding box center [202, 53] width 62 height 9
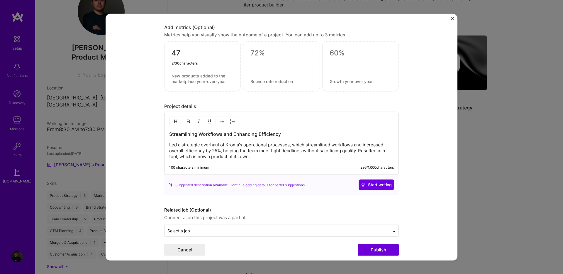
type textarea "4"
type textarea "8400+"
click at [193, 72] on div "8400+" at bounding box center [202, 66] width 76 height 50
click at [173, 76] on textarea at bounding box center [202, 78] width 62 height 11
type textarea "New work orders tracked and aligned with ISO 9001"
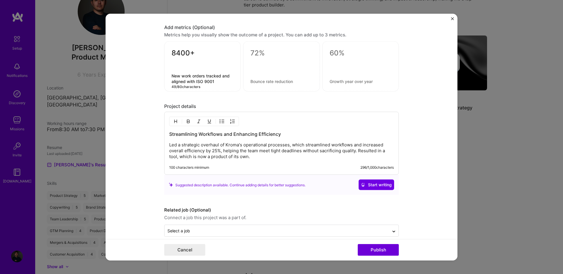
click at [255, 51] on textarea at bounding box center [281, 53] width 62 height 9
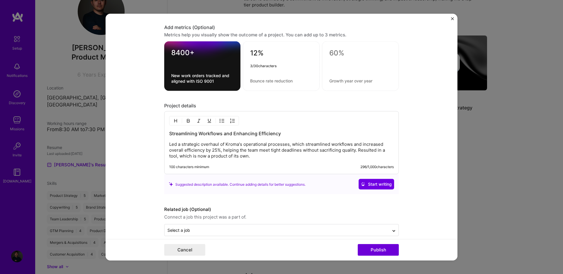
type textarea "12%"
click at [271, 79] on textarea at bounding box center [281, 81] width 62 height 6
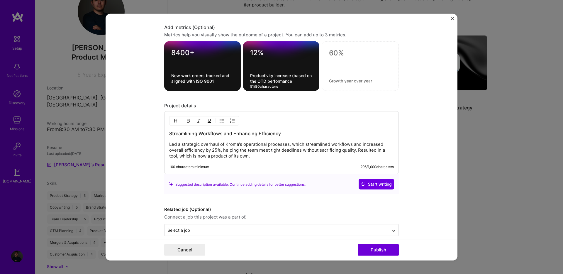
type textarea "Productivity increase (based on the OTD performance"
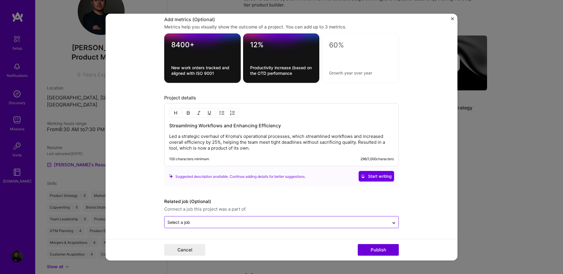
click at [180, 219] on div "Select a job" at bounding box center [178, 222] width 23 height 6
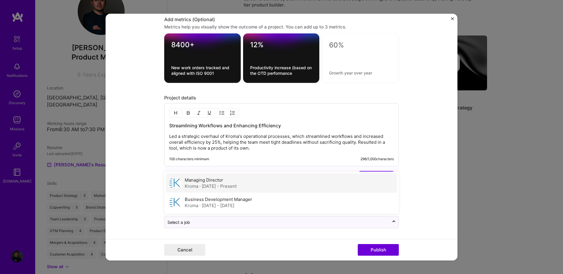
click at [196, 186] on div "Kroma · [DATE] - Present" at bounding box center [211, 186] width 52 height 6
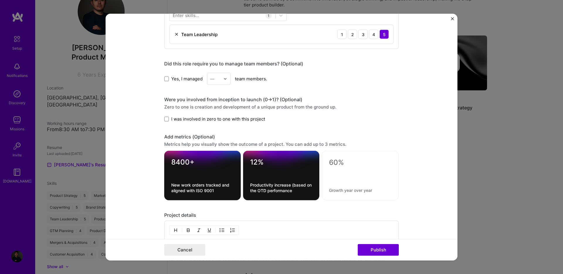
scroll to position [308, 0]
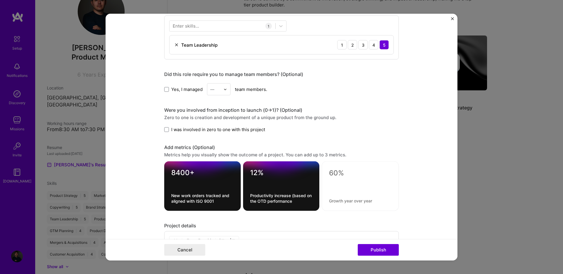
click at [174, 90] on span "Yes, I managed" at bounding box center [186, 89] width 31 height 6
click at [0, 0] on input "Yes, I managed" at bounding box center [0, 0] width 0 height 0
click at [223, 88] on img at bounding box center [225, 89] width 4 height 4
click at [214, 134] on div "4" at bounding box center [219, 137] width 20 height 11
click at [158, 108] on form "Editing suggested project This project is suggested based on your LinkedIn, res…" at bounding box center [281, 137] width 352 height 246
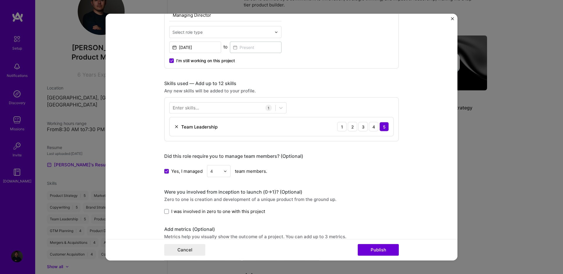
scroll to position [222, 0]
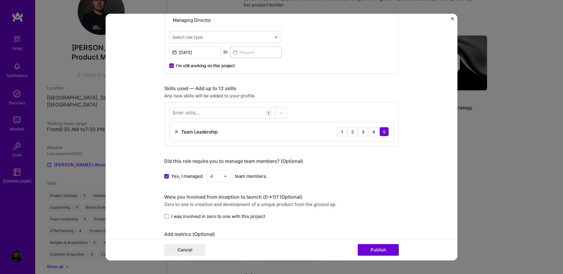
click at [182, 112] on div "Enter skills..." at bounding box center [186, 113] width 26 height 6
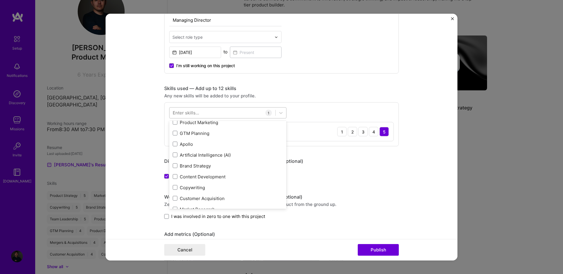
click at [209, 114] on div at bounding box center [222, 113] width 106 height 10
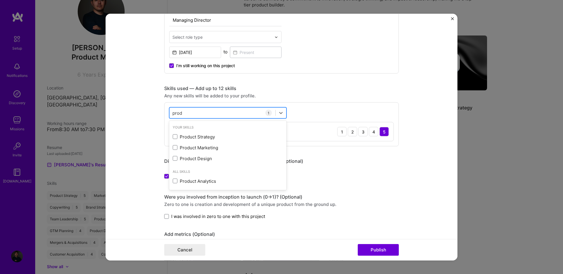
scroll to position [0, 0]
click at [197, 155] on div "Product Design" at bounding box center [228, 158] width 110 height 6
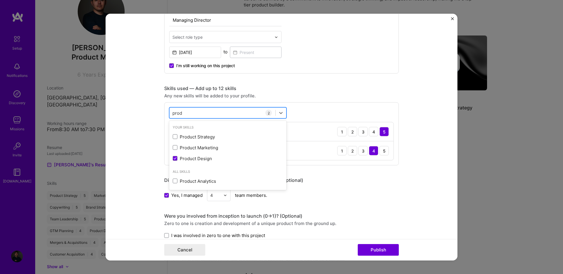
click at [197, 113] on div "prod prod" at bounding box center [222, 113] width 106 height 10
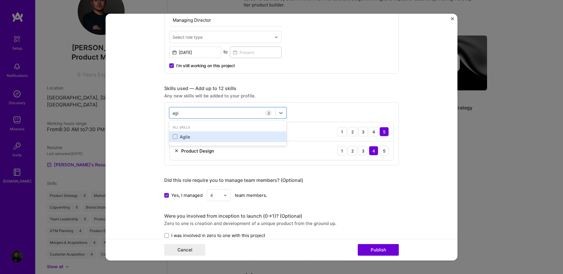
click at [176, 136] on div "Agile" at bounding box center [228, 137] width 110 height 6
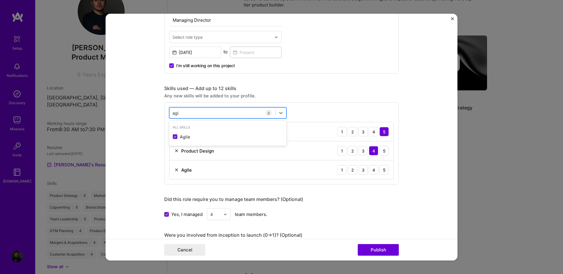
click at [188, 115] on div "agi agi" at bounding box center [222, 113] width 106 height 10
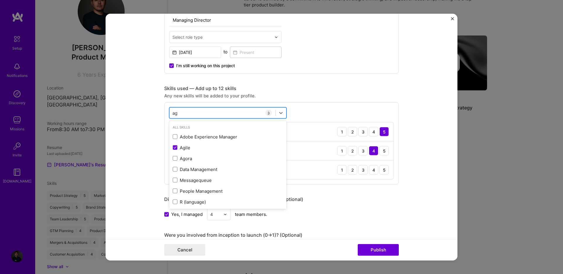
type input "a"
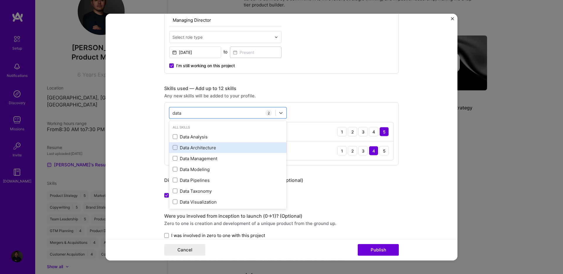
click at [179, 147] on div "Data Architecture" at bounding box center [228, 147] width 110 height 6
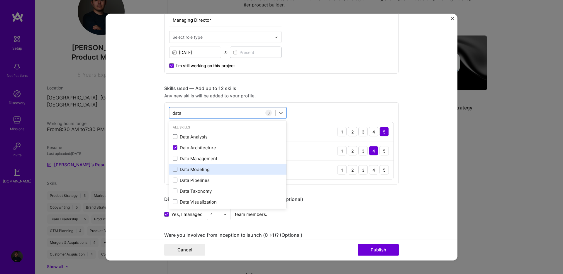
click at [181, 168] on div "Data Modeling" at bounding box center [228, 169] width 110 height 6
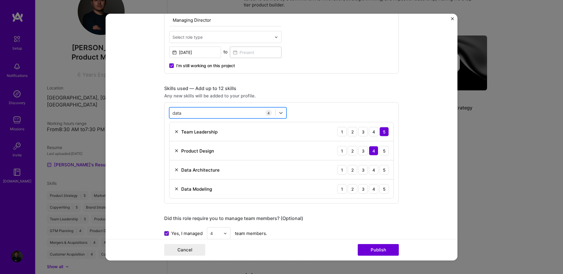
click at [189, 112] on div "data data" at bounding box center [222, 113] width 106 height 10
type input "d"
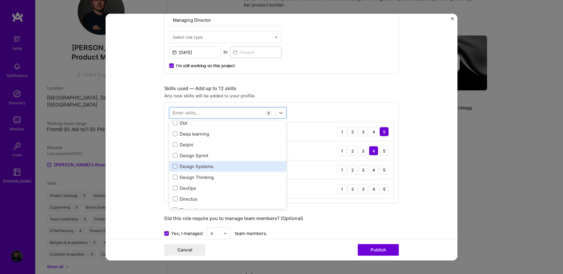
click at [208, 165] on div "Design Systems" at bounding box center [228, 166] width 110 height 6
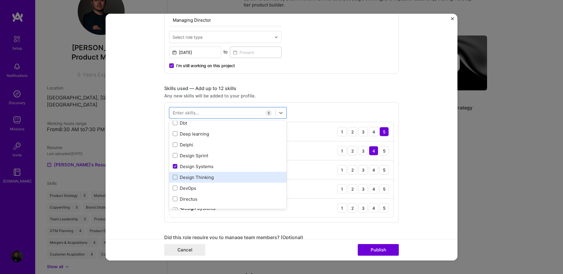
click at [217, 176] on div "Design Thinking" at bounding box center [228, 177] width 110 height 6
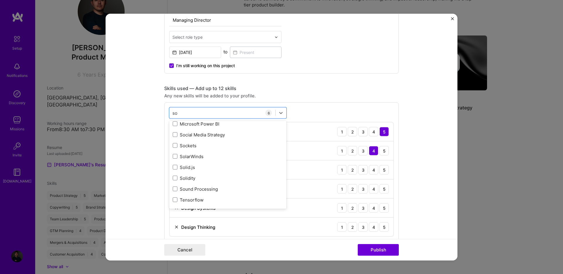
scroll to position [0, 0]
type input "sof"
click at [308, 89] on div "Skills used — Add up to 12 skills" at bounding box center [281, 88] width 234 height 6
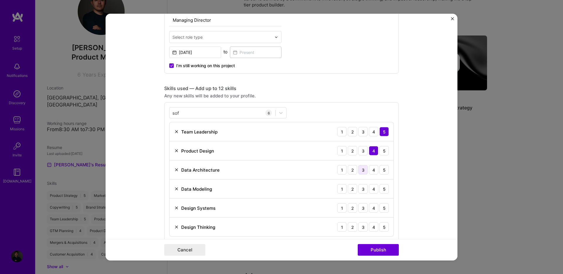
click at [362, 171] on div "3" at bounding box center [362, 169] width 9 height 9
click at [371, 186] on div "4" at bounding box center [373, 188] width 9 height 9
click at [381, 207] on div "5" at bounding box center [383, 207] width 9 height 9
click at [374, 227] on div "4" at bounding box center [373, 226] width 9 height 9
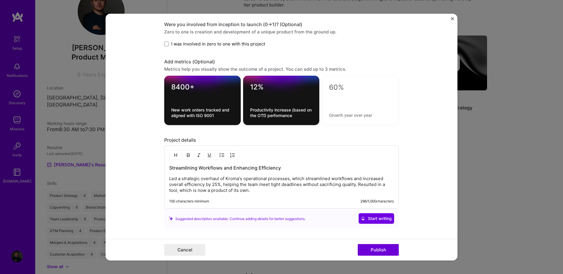
scroll to position [457, 0]
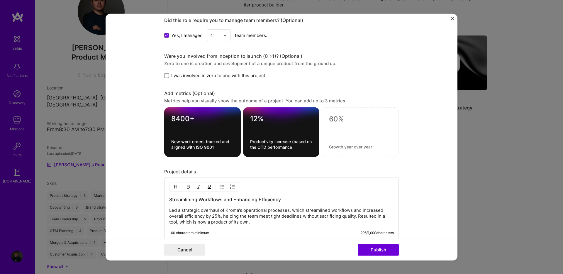
click at [246, 74] on span "I was involved in zero to one with this project" at bounding box center [218, 75] width 94 height 6
click at [0, 0] on input "I was involved in zero to one with this project" at bounding box center [0, 0] width 0 height 0
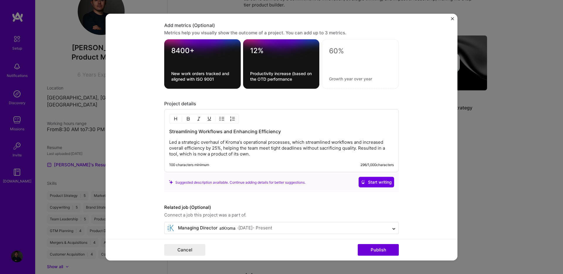
scroll to position [531, 0]
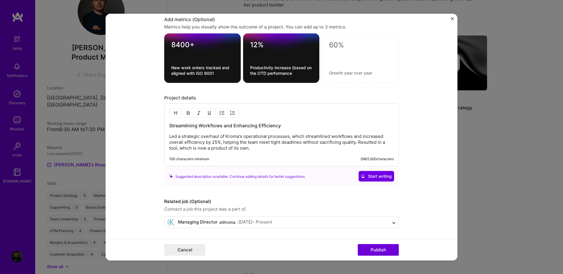
click at [276, 149] on p "Led a strategic overhaul of Kroma's operational processes, which streamlined wo…" at bounding box center [281, 142] width 224 height 18
click at [376, 250] on button "Publish" at bounding box center [377, 249] width 41 height 12
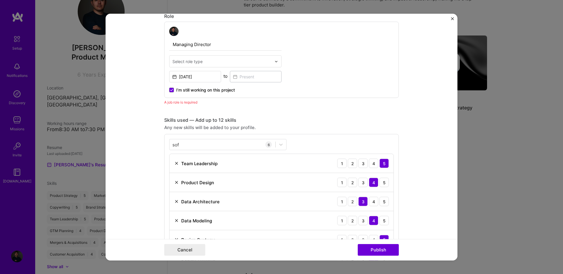
scroll to position [197, 0]
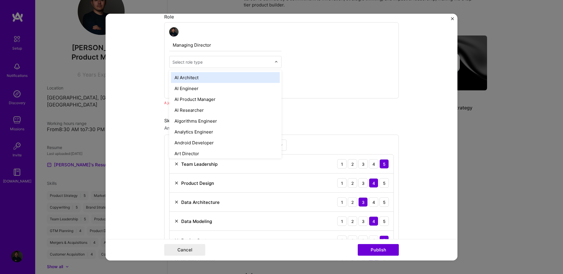
click at [198, 60] on div "Select role type" at bounding box center [187, 62] width 30 height 6
type input "b"
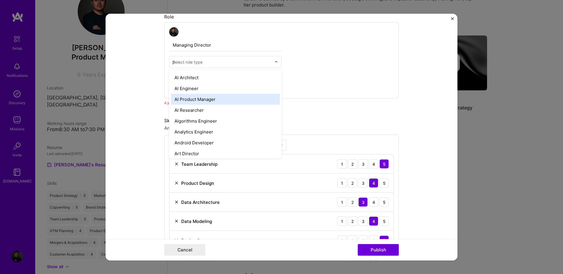
type input "pr"
click at [216, 99] on div "Product Manager" at bounding box center [225, 99] width 109 height 11
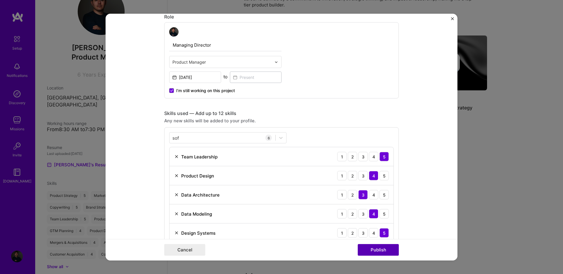
click at [385, 251] on button "Publish" at bounding box center [377, 249] width 41 height 12
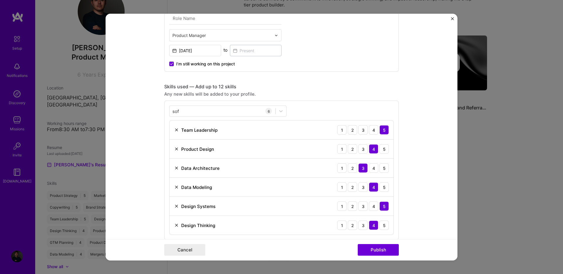
scroll to position [170, 0]
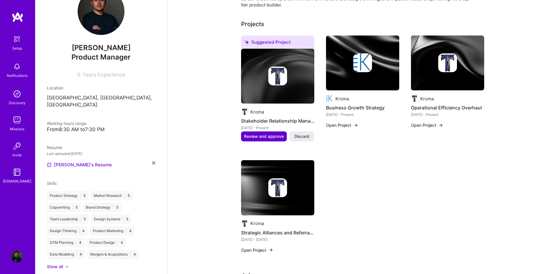
click at [277, 133] on span "Review and approve" at bounding box center [264, 136] width 40 height 6
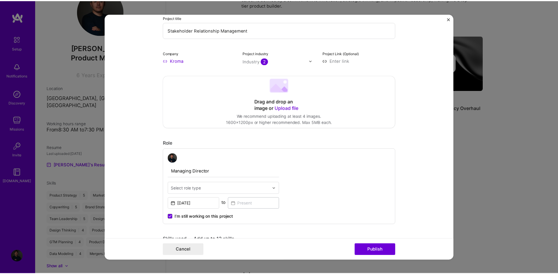
scroll to position [58, 0]
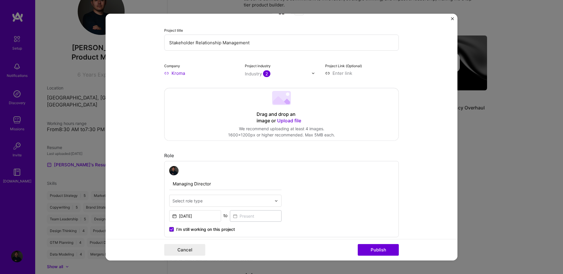
click at [452, 18] on img "Close" at bounding box center [452, 18] width 3 height 3
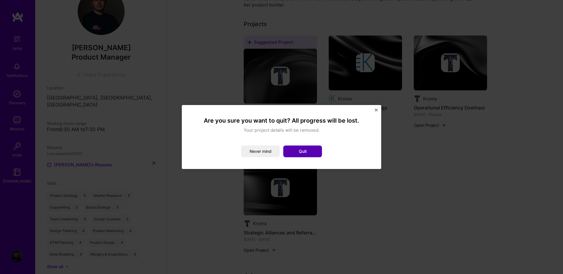
click at [303, 149] on button "Quit" at bounding box center [302, 151] width 39 height 12
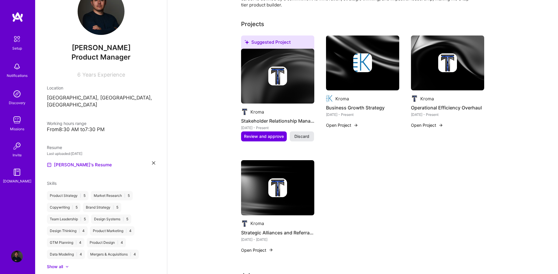
click at [299, 133] on span "Discard" at bounding box center [301, 136] width 15 height 6
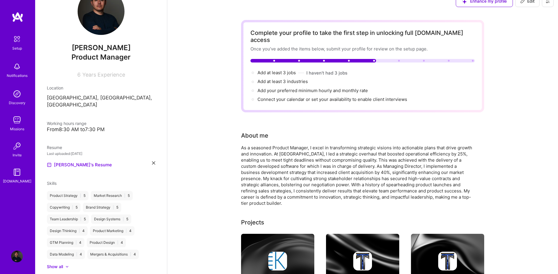
scroll to position [0, 0]
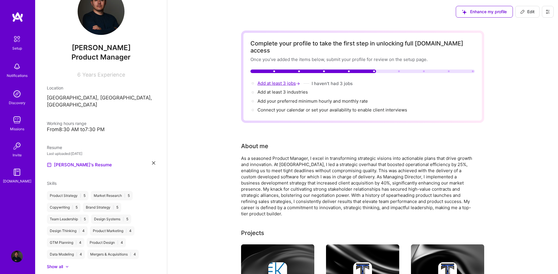
click at [283, 80] on span "Add at least 3 jobs →" at bounding box center [280, 83] width 44 height 6
select select "US"
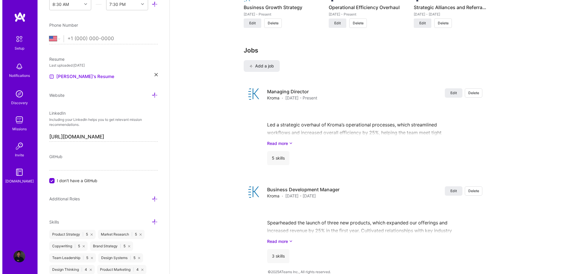
scroll to position [592, 0]
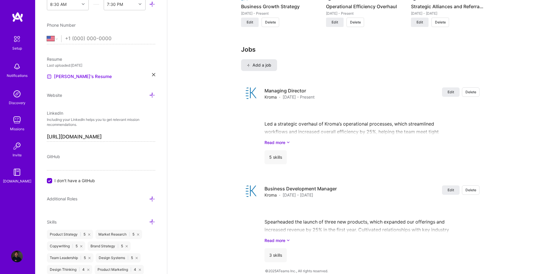
click at [270, 62] on span "Add a job" at bounding box center [259, 65] width 24 height 6
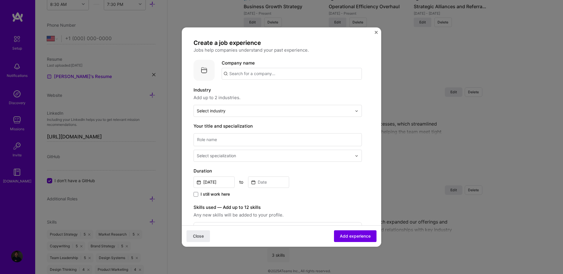
click at [268, 73] on input "text" at bounding box center [292, 74] width 140 height 12
type input "Efficrom"
click at [264, 88] on div "Efficrom" at bounding box center [265, 90] width 23 height 10
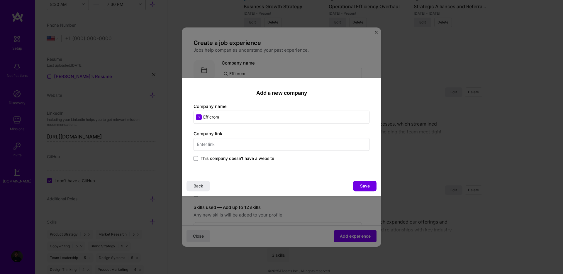
click at [225, 144] on input "text" at bounding box center [281, 144] width 176 height 13
type input "[DOMAIN_NAME]"
click at [361, 185] on span "Save" at bounding box center [365, 186] width 10 height 6
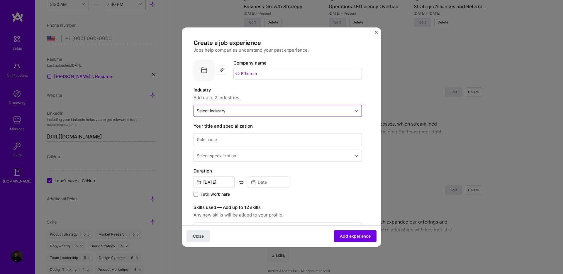
click at [229, 111] on input "text" at bounding box center [274, 111] width 155 height 6
type input "sa"
click at [226, 124] on label "SaaS" at bounding box center [278, 126] width 158 height 6
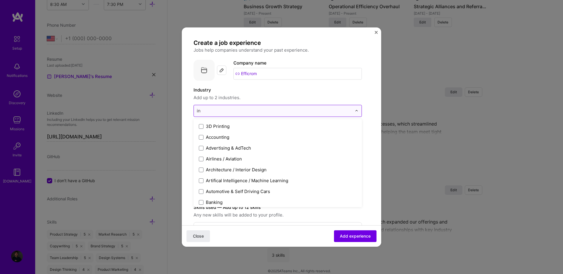
type input "i"
type input "sof"
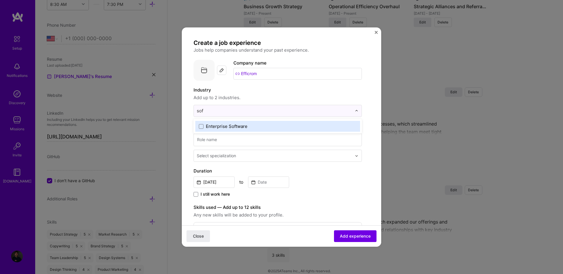
click at [246, 125] on div "Enterprise Software" at bounding box center [227, 126] width 42 height 6
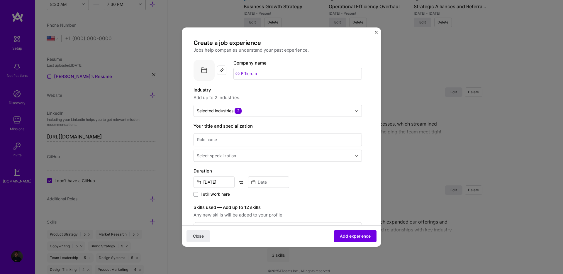
click at [248, 95] on span "Add up to 2 industries." at bounding box center [277, 97] width 168 height 7
click at [227, 141] on input at bounding box center [277, 139] width 168 height 13
type input "CEO"
click at [228, 156] on div "Select specialization" at bounding box center [216, 155] width 39 height 6
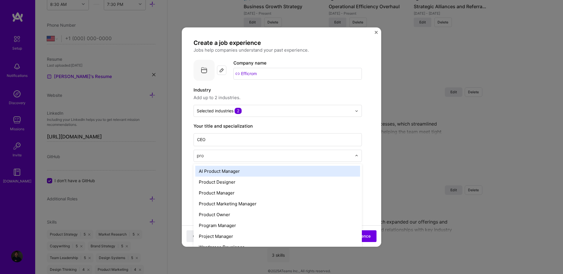
type input "prod"
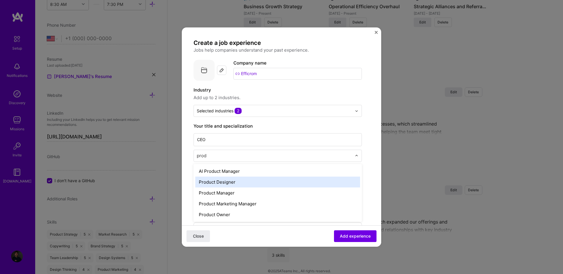
click at [232, 183] on div "Product Designer" at bounding box center [277, 181] width 165 height 11
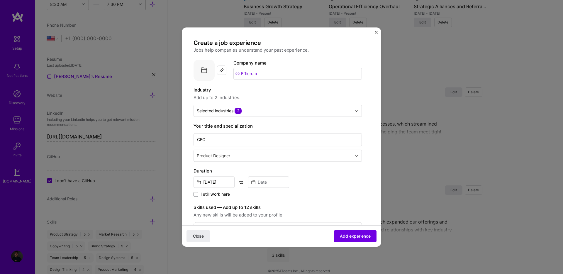
click at [237, 157] on input "text" at bounding box center [275, 155] width 156 height 6
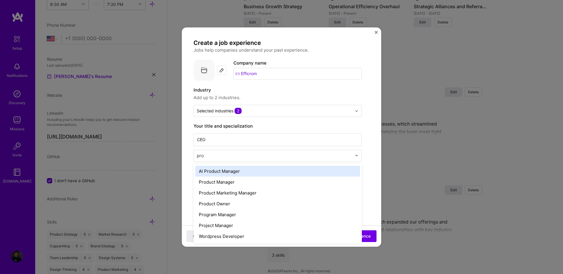
type input "prod"
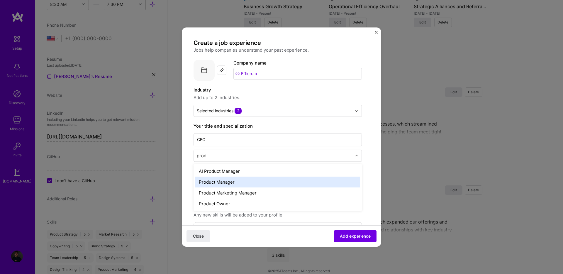
click at [232, 181] on div "Product Manager" at bounding box center [277, 181] width 165 height 11
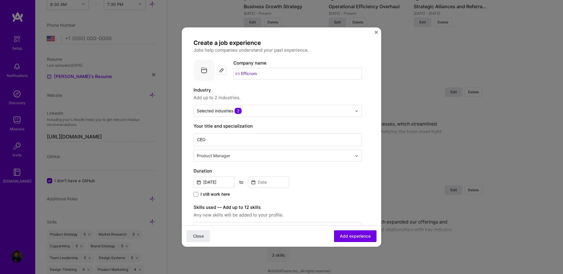
click at [190, 152] on form "Create a job experience Jobs help companies understand your past experience. Co…" at bounding box center [281, 232] width 199 height 386
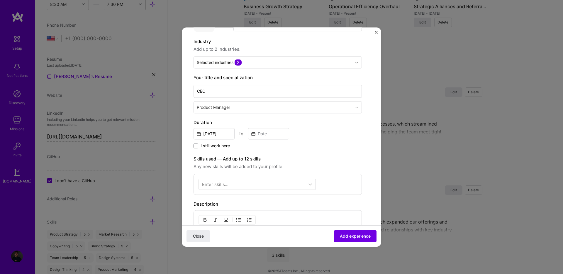
scroll to position [48, 0]
click at [206, 135] on input "[DATE]" at bounding box center [213, 133] width 41 height 11
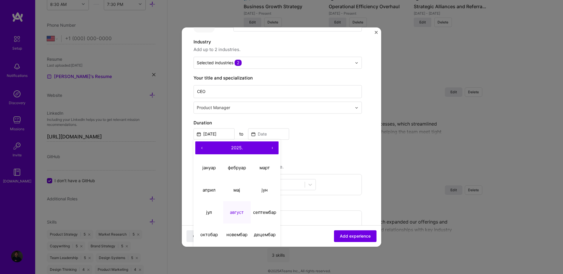
click at [201, 147] on button "‹" at bounding box center [201, 147] width 13 height 13
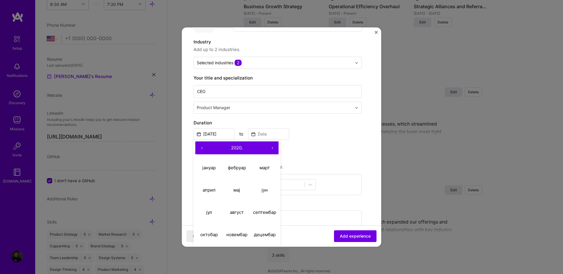
click at [272, 148] on button "›" at bounding box center [271, 147] width 13 height 13
click at [209, 165] on abbr "јануар" at bounding box center [208, 168] width 13 height 6
type input "[DATE]"
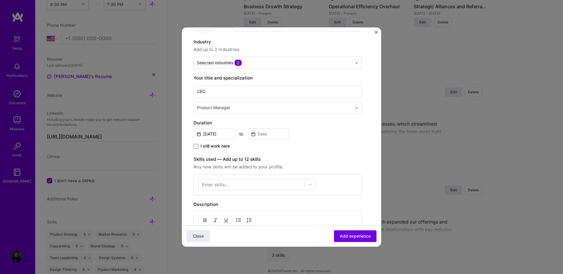
click at [197, 147] on span at bounding box center [195, 146] width 5 height 5
click at [0, 0] on input "I still work here" at bounding box center [0, 0] width 0 height 0
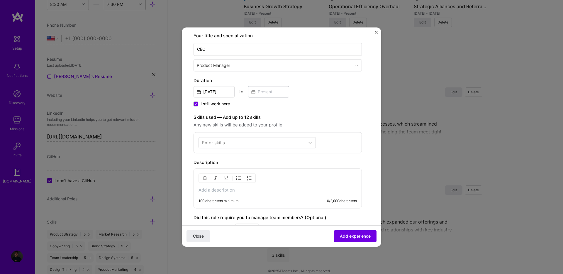
scroll to position [102, 0]
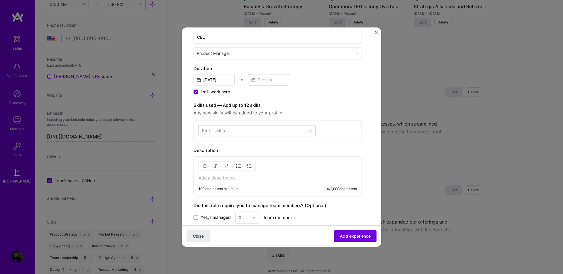
click at [272, 134] on div at bounding box center [252, 131] width 106 height 10
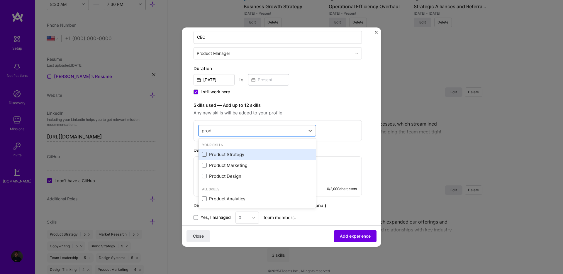
click at [222, 154] on div "Product Strategy" at bounding box center [257, 154] width 110 height 6
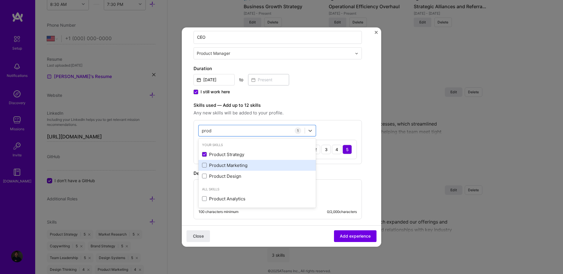
click at [222, 165] on div "Product Marketing" at bounding box center [257, 165] width 110 height 6
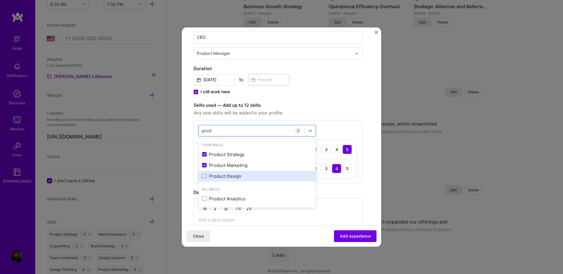
click at [221, 176] on div "Product Design" at bounding box center [257, 176] width 110 height 6
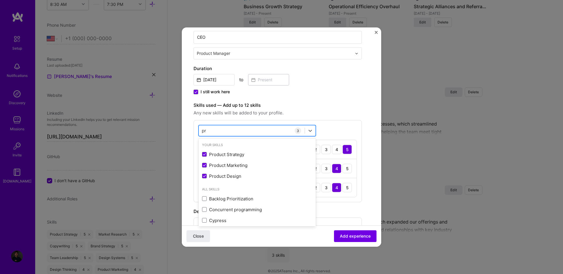
type input "p"
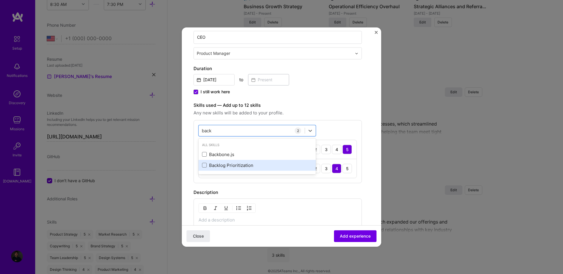
click at [220, 165] on div "Backlog Prioritization" at bounding box center [257, 165] width 110 height 6
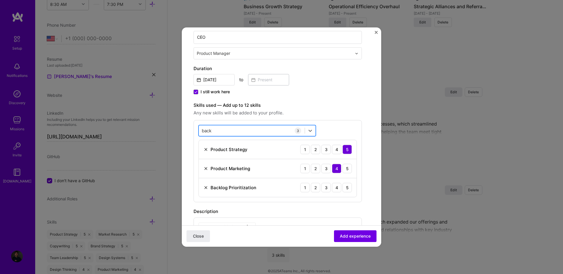
click at [224, 131] on div "back back" at bounding box center [252, 131] width 106 height 10
type input "b"
click at [228, 132] on div "mana mana" at bounding box center [252, 131] width 106 height 10
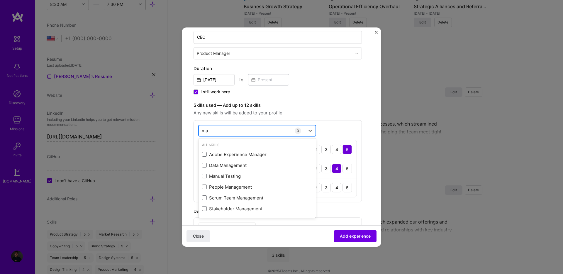
type input "m"
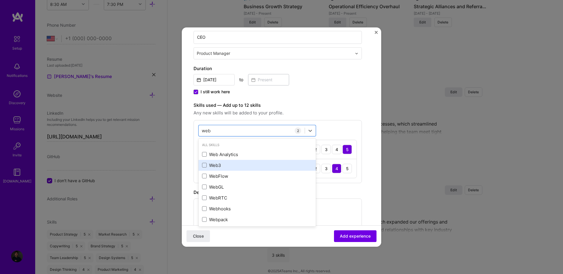
scroll to position [2, 0]
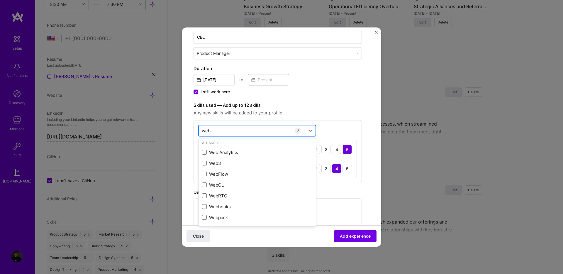
click at [231, 134] on div "web web" at bounding box center [252, 131] width 106 height 10
type input "w"
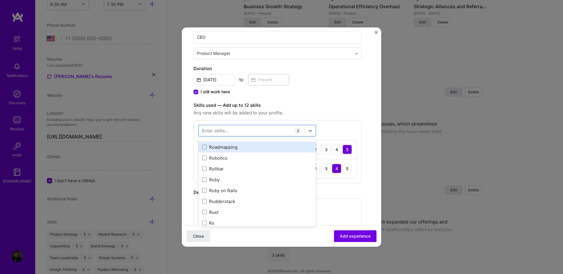
click at [233, 147] on div "Roadmapping" at bounding box center [257, 147] width 110 height 6
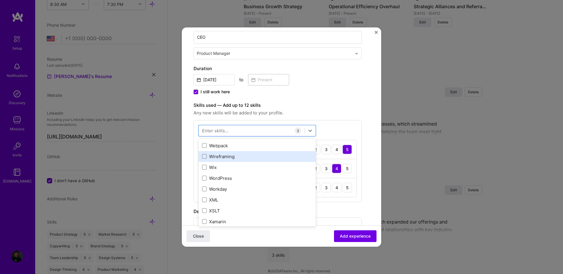
click at [236, 153] on div "Wireframing" at bounding box center [257, 156] width 110 height 6
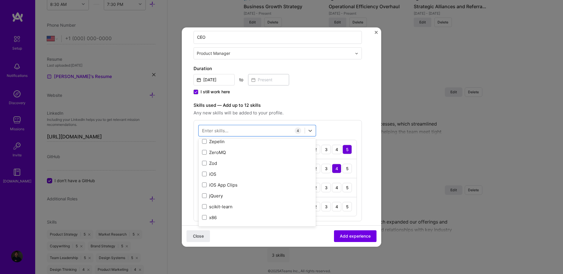
click at [361, 183] on div "option Wireframing, selected. option iOS App Clips focused, 0 of 2. 378 results…" at bounding box center [277, 170] width 168 height 101
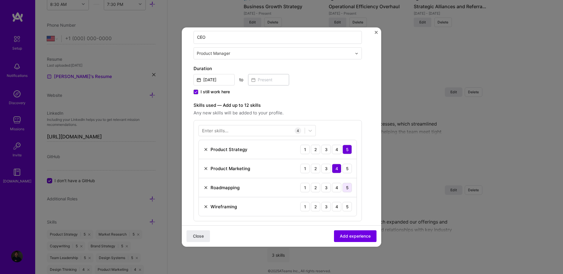
click at [346, 188] on div "5" at bounding box center [346, 187] width 9 height 9
click at [339, 205] on div "4" at bounding box center [336, 206] width 9 height 9
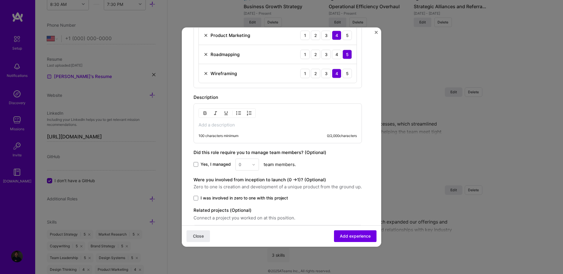
scroll to position [245, 0]
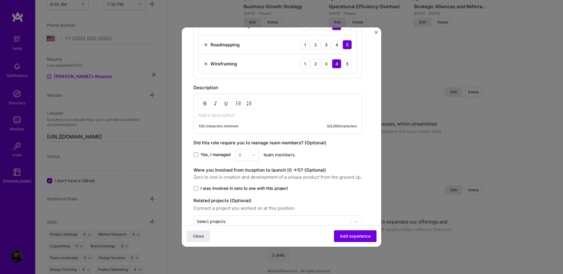
click at [242, 116] on p at bounding box center [277, 115] width 158 height 6
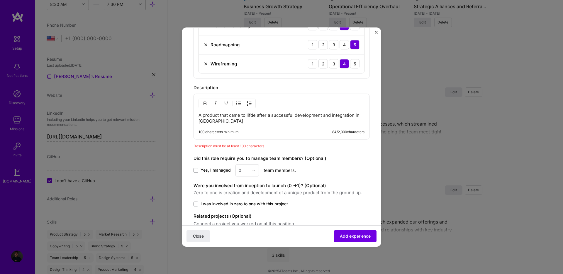
click at [255, 114] on p "A product that came to lifde after a successful development and integration in …" at bounding box center [281, 118] width 166 height 12
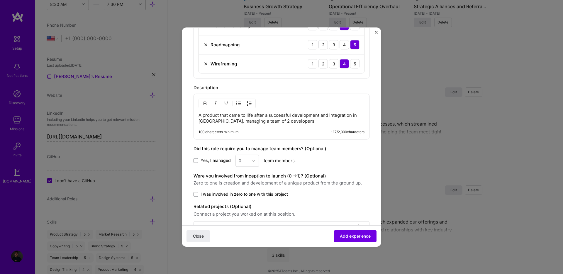
click at [218, 121] on p "A product that came to life after a successful development and integration in […" at bounding box center [281, 118] width 166 height 12
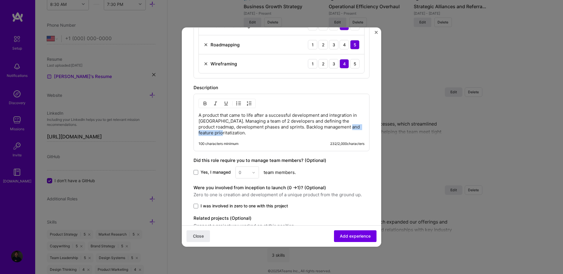
click at [218, 134] on p "A product that came to life after a successful development and integration in […" at bounding box center [281, 123] width 166 height 23
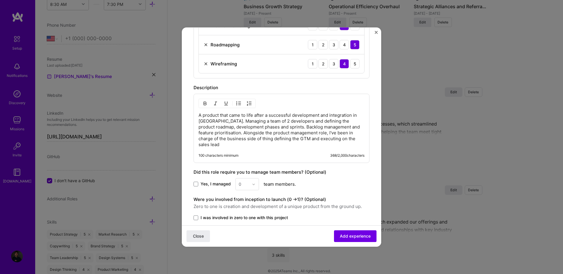
click at [214, 144] on div "A product that came to life after a successful development and integration in […" at bounding box center [281, 127] width 176 height 69
click at [358, 139] on p "A product that came to life after a successful development and integration in […" at bounding box center [281, 129] width 166 height 35
drag, startPoint x: 202, startPoint y: 184, endPoint x: 213, endPoint y: 185, distance: 11.4
click at [206, 183] on span "Yes, I managed" at bounding box center [215, 184] width 30 height 6
click at [205, 180] on div "Yes, I managed 0 team members." at bounding box center [281, 184] width 176 height 12
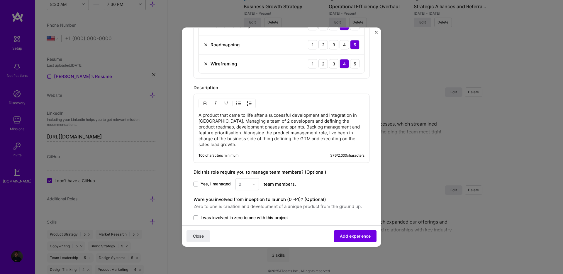
click at [222, 183] on span "Yes, I managed" at bounding box center [215, 184] width 30 height 6
click at [0, 0] on input "Yes, I managed" at bounding box center [0, 0] width 0 height 0
click at [245, 184] on input "text" at bounding box center [244, 184] width 10 height 6
click at [247, 209] on div "2" at bounding box center [247, 210] width 20 height 11
click at [282, 191] on div "Create a job experience Jobs help companies understand your past experience. Co…" at bounding box center [281, 25] width 176 height 462
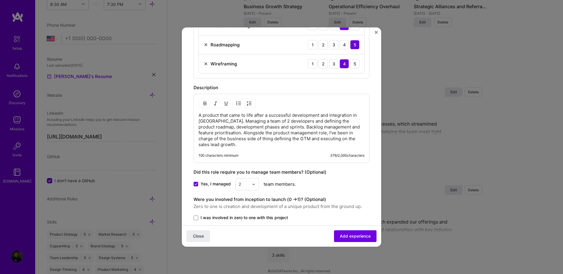
scroll to position [288, 0]
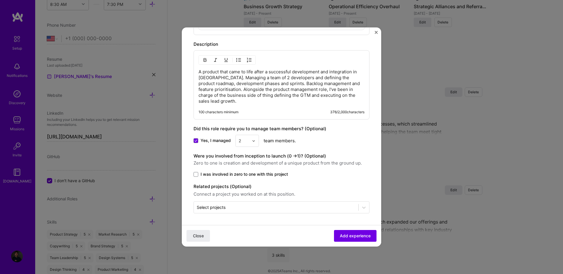
click at [273, 174] on span "I was involved in zero to one with this project" at bounding box center [243, 174] width 87 height 6
click at [0, 0] on input "I was involved in zero to one with this project" at bounding box center [0, 0] width 0 height 0
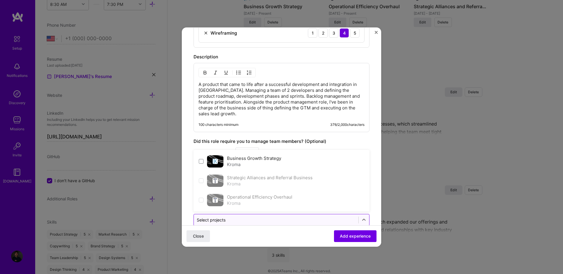
click at [267, 219] on input "text" at bounding box center [276, 220] width 159 height 6
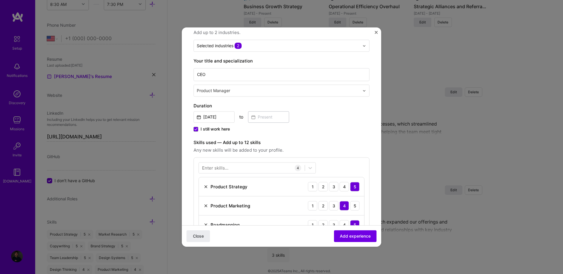
scroll to position [0, 0]
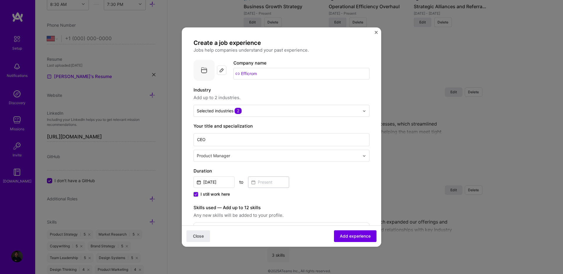
click at [315, 177] on div "[DATE] to" at bounding box center [281, 181] width 176 height 13
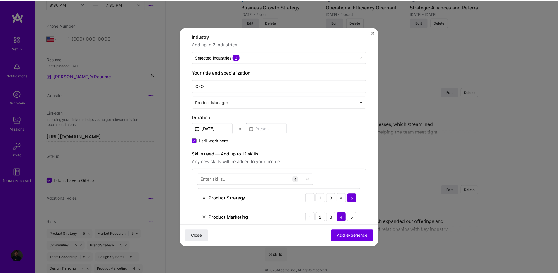
scroll to position [288, 0]
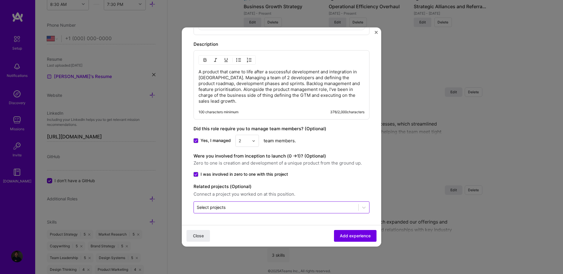
click at [275, 205] on input "text" at bounding box center [276, 207] width 159 height 6
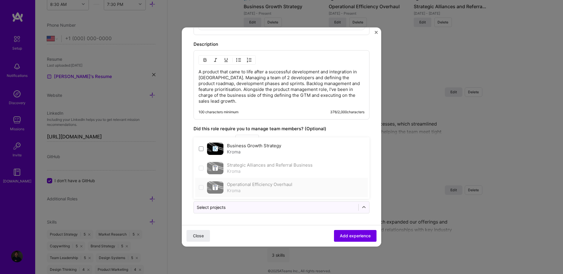
click at [274, 188] on div "Kroma" at bounding box center [259, 190] width 65 height 6
click at [201, 149] on span at bounding box center [201, 148] width 5 height 5
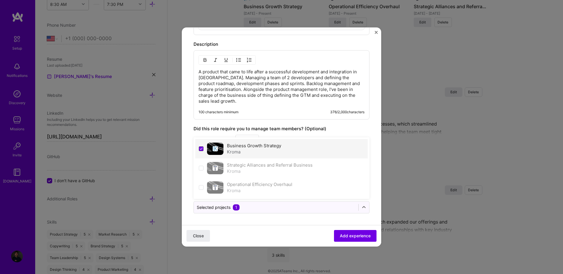
click at [202, 148] on icon at bounding box center [201, 148] width 3 height 2
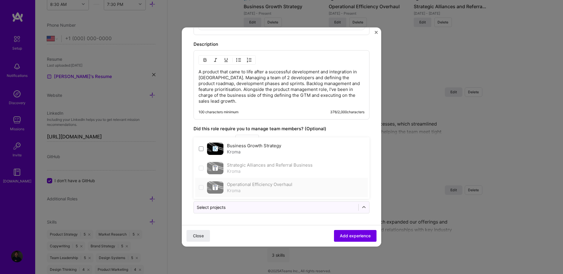
click at [259, 189] on div "Kroma" at bounding box center [259, 190] width 65 height 6
click at [332, 130] on div "Did this role require you to manage team members? (Optional)" at bounding box center [281, 128] width 176 height 7
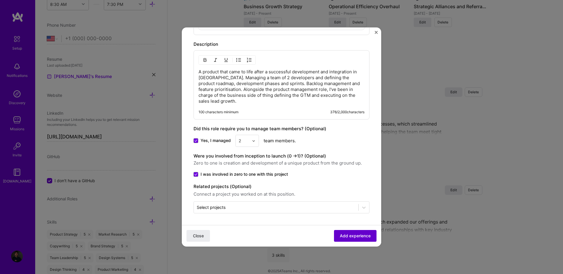
click at [342, 235] on span "Add experience" at bounding box center [355, 236] width 31 height 6
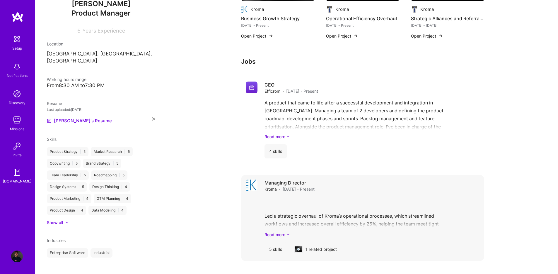
scroll to position [207, 0]
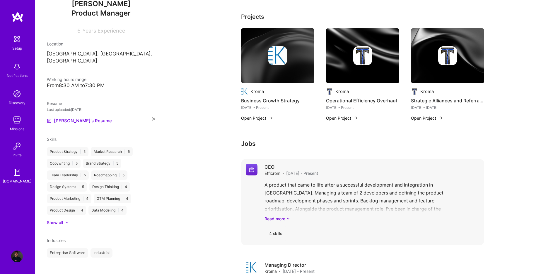
click at [255, 163] on img at bounding box center [252, 169] width 12 height 12
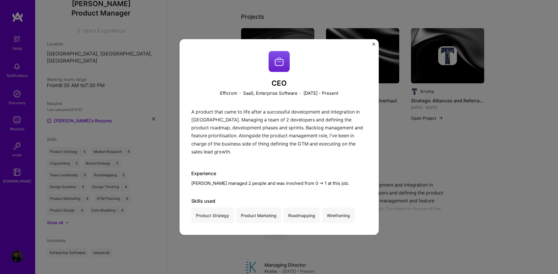
click at [276, 66] on img at bounding box center [279, 61] width 21 height 21
click at [375, 45] on img "Close" at bounding box center [373, 44] width 3 height 3
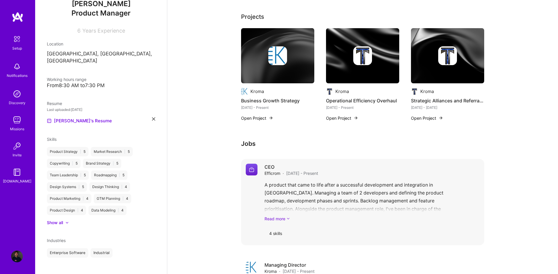
click at [280, 215] on link "Read more" at bounding box center [372, 218] width 215 height 6
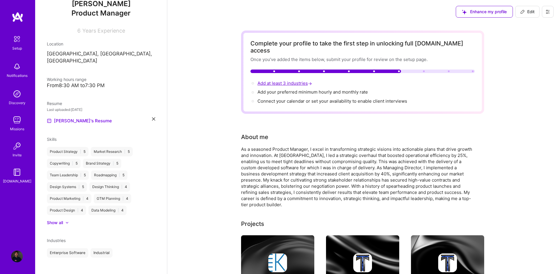
click at [300, 80] on span "Add at least 3 industries →" at bounding box center [286, 83] width 56 height 6
select select "US"
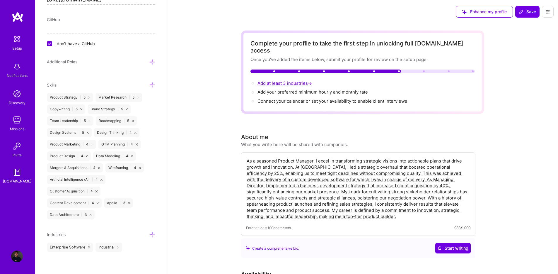
scroll to position [345, 0]
click at [149, 232] on icon at bounding box center [152, 233] width 6 height 6
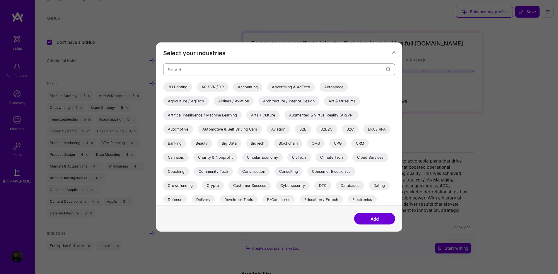
click at [195, 65] on input "modal" at bounding box center [277, 69] width 218 height 15
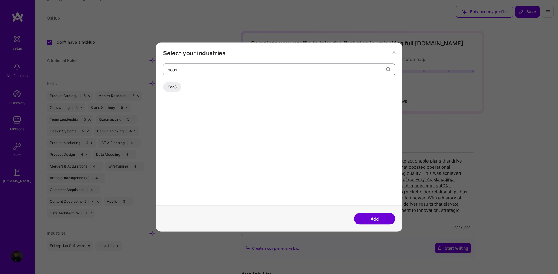
type input "saas"
click at [173, 88] on div "SaaS" at bounding box center [172, 86] width 18 height 9
drag, startPoint x: 133, startPoint y: 64, endPoint x: 129, endPoint y: 64, distance: 4.4
click at [129, 64] on div "Select your industries saas SaaS Add" at bounding box center [279, 137] width 558 height 274
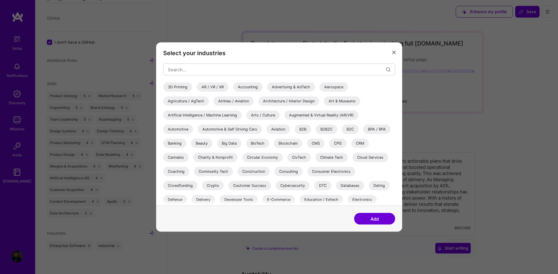
click at [303, 128] on div "B2B" at bounding box center [303, 129] width 16 height 9
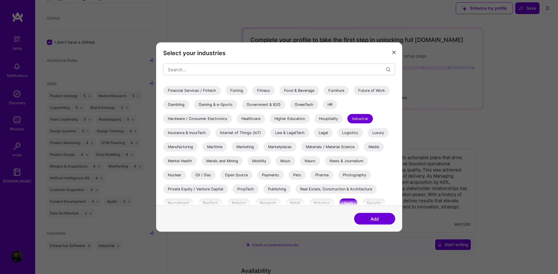
scroll to position [139, 0]
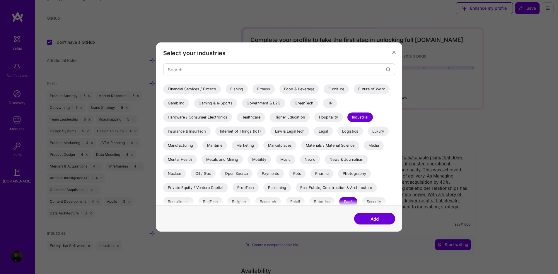
click at [257, 130] on div "Internet of Things (IoT)" at bounding box center [240, 131] width 50 height 9
click at [180, 146] on div "Manufacturing" at bounding box center [180, 145] width 35 height 9
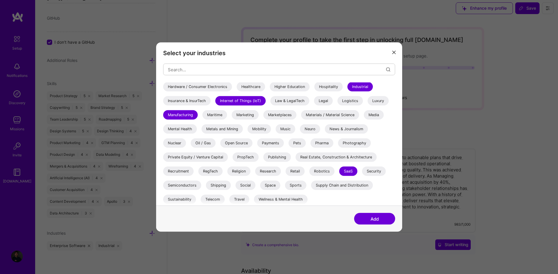
scroll to position [170, 0]
click at [369, 216] on button "Add" at bounding box center [374, 219] width 41 height 12
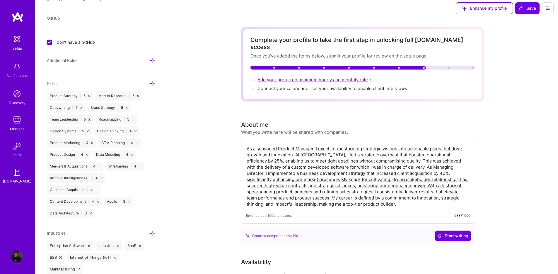
click at [333, 77] on span "Add your preferred minimum hourly and monthly rate →" at bounding box center [316, 80] width 116 height 6
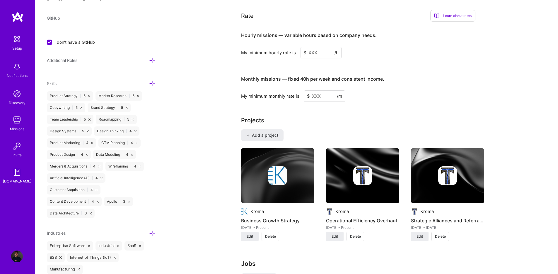
scroll to position [364, 0]
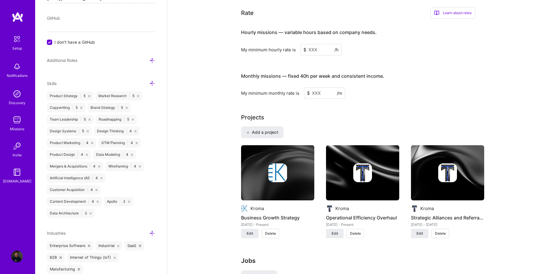
click at [316, 44] on input at bounding box center [321, 49] width 41 height 11
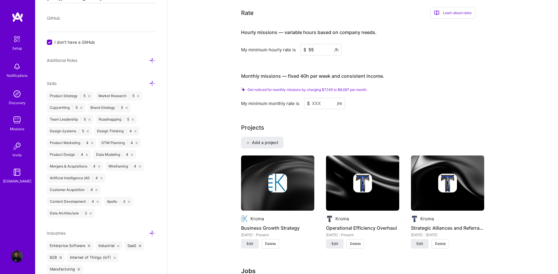
type input "55"
click at [315, 98] on input at bounding box center [324, 103] width 41 height 11
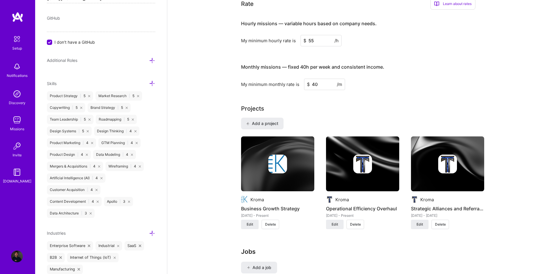
type input "4"
type input "100"
drag, startPoint x: 321, startPoint y: 78, endPoint x: 309, endPoint y: 78, distance: 12.3
click at [309, 79] on div "$ 100 /m" at bounding box center [324, 84] width 41 height 11
type input "20"
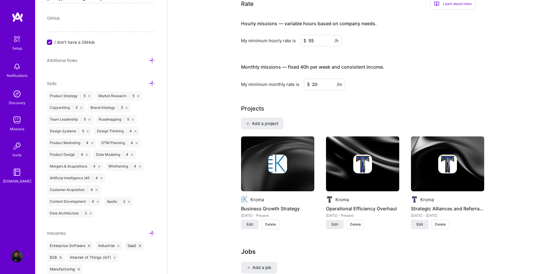
drag, startPoint x: 383, startPoint y: 70, endPoint x: 345, endPoint y: 76, distance: 39.0
click at [383, 70] on div "Monthly missions — fixed 40h per week and consistent income. My minimum monthly…" at bounding box center [358, 74] width 234 height 32
drag, startPoint x: 326, startPoint y: 78, endPoint x: 303, endPoint y: 79, distance: 23.2
click at [304, 79] on input "20" at bounding box center [324, 84] width 41 height 11
type input "50"
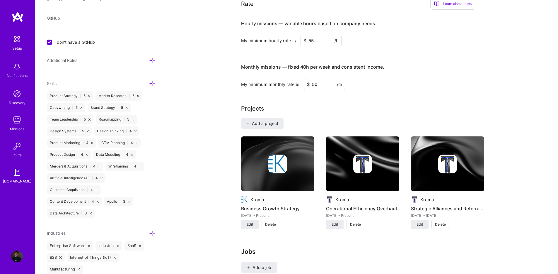
drag, startPoint x: 314, startPoint y: 32, endPoint x: 307, endPoint y: 32, distance: 6.7
click at [307, 35] on input "55" at bounding box center [321, 40] width 41 height 11
type input "60"
click at [445, 58] on h3 "Monthly missions — fixed 40h per week and consistent income." at bounding box center [358, 67] width 234 height 18
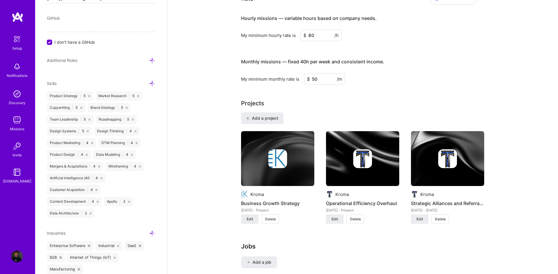
scroll to position [388, 0]
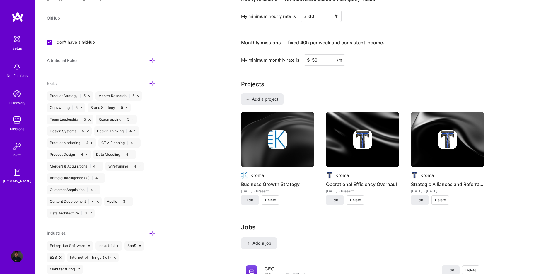
click at [329, 171] on img at bounding box center [329, 174] width 7 height 7
click at [333, 197] on span "Edit" at bounding box center [335, 199] width 6 height 5
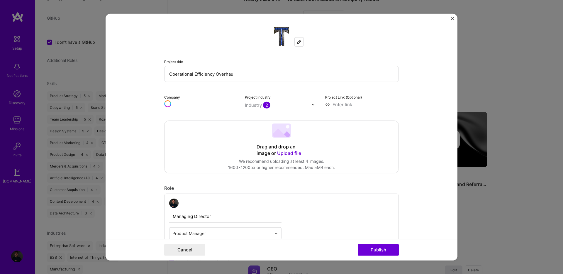
click at [297, 42] on img at bounding box center [299, 42] width 5 height 5
click at [384, 248] on button "Publish" at bounding box center [377, 249] width 41 height 12
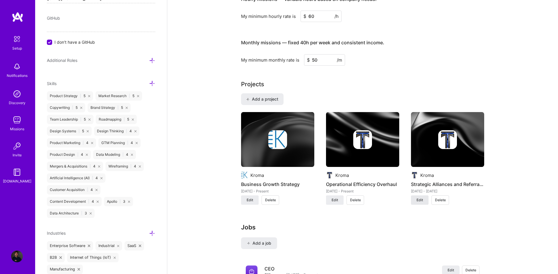
click at [416, 195] on button "Edit" at bounding box center [420, 199] width 18 height 9
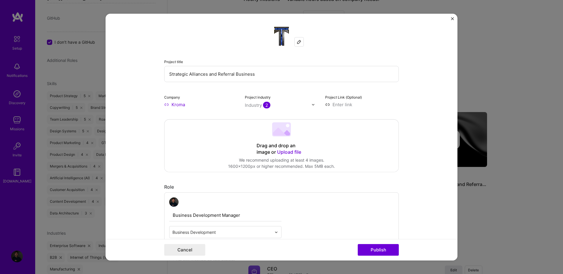
click at [298, 43] on img at bounding box center [299, 42] width 5 height 5
click at [385, 253] on button "Publish" at bounding box center [377, 249] width 41 height 12
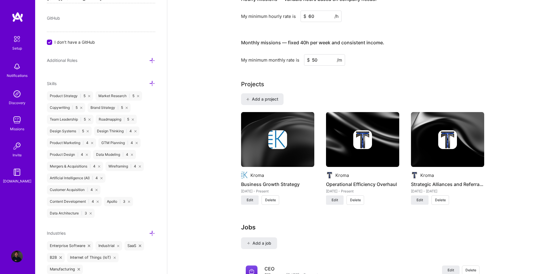
click at [516, 158] on div "Complete your profile to take the first step in unlocking full [DOMAIN_NAME] ac…" at bounding box center [362, 100] width 391 height 931
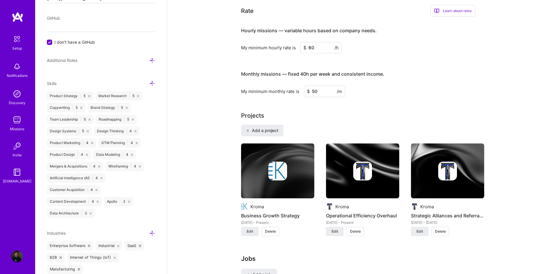
scroll to position [347, 0]
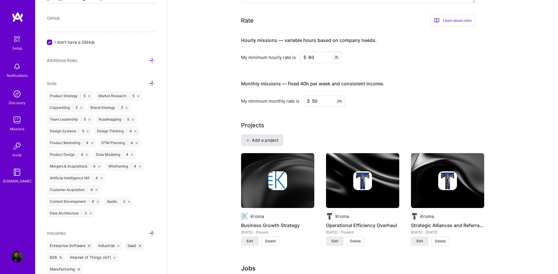
click at [271, 137] on span "Add a project" at bounding box center [262, 140] width 32 height 6
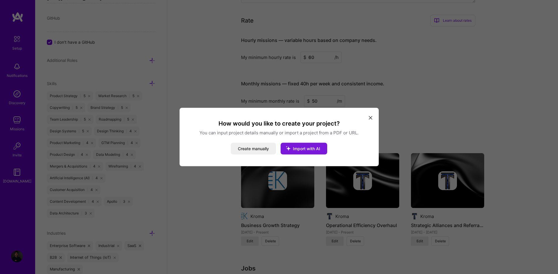
click at [293, 147] on icon "modal" at bounding box center [288, 148] width 15 height 15
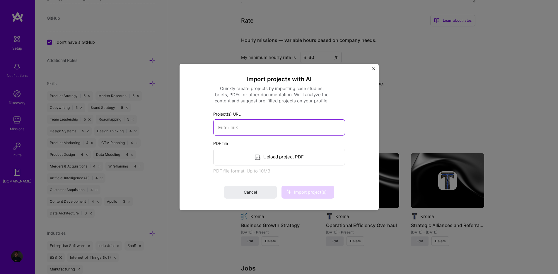
click at [246, 129] on input at bounding box center [279, 127] width 132 height 16
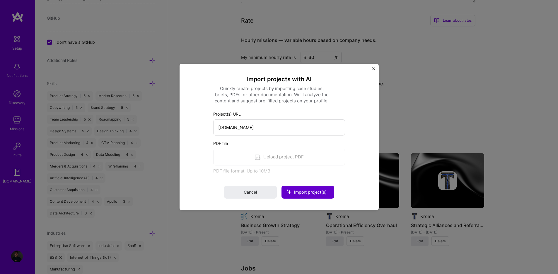
type input "[URL][DOMAIN_NAME]"
click at [298, 193] on span "Import project(s)" at bounding box center [310, 191] width 33 height 5
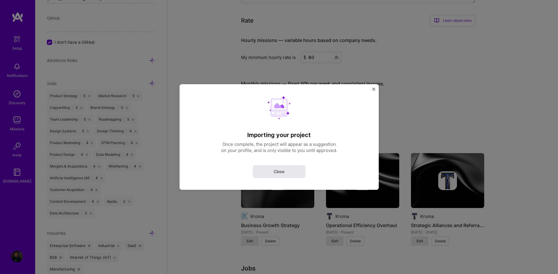
click at [285, 170] on button "Close" at bounding box center [279, 171] width 53 height 13
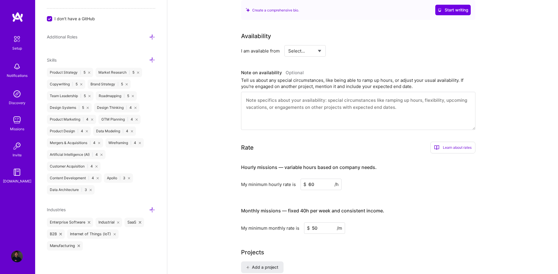
scroll to position [207, 0]
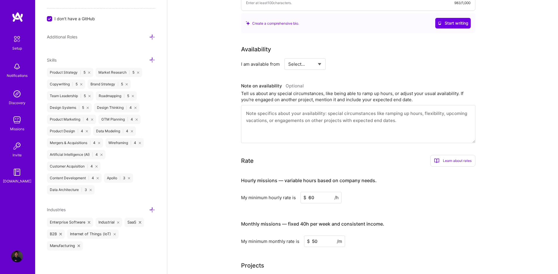
click at [309, 57] on select "Select... Right Now Future Date Not Available" at bounding box center [305, 64] width 34 height 15
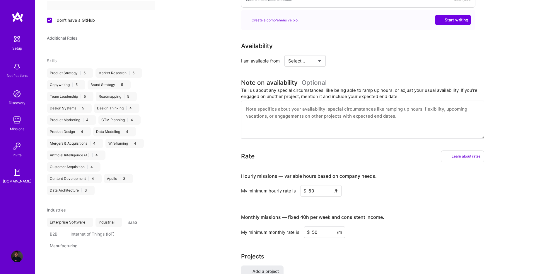
scroll to position [338, 0]
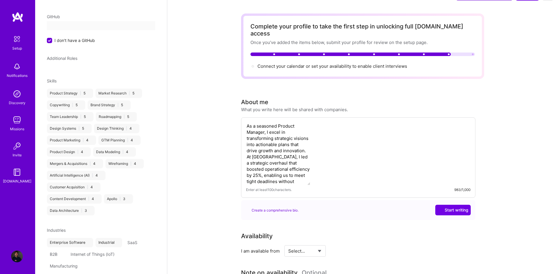
select select "US"
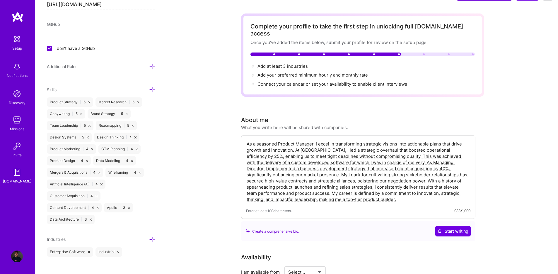
click at [313, 72] on span "Add your preferred minimum hourly and monthly rate →" at bounding box center [313, 75] width 110 height 6
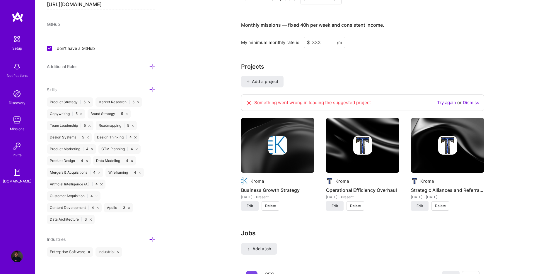
scroll to position [424, 0]
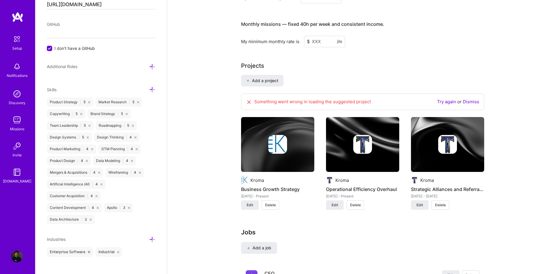
click at [470, 99] on link "Dismiss" at bounding box center [471, 102] width 16 height 6
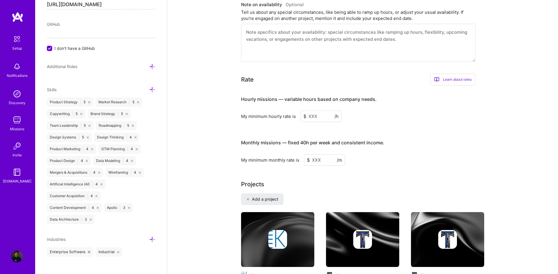
scroll to position [236, 0]
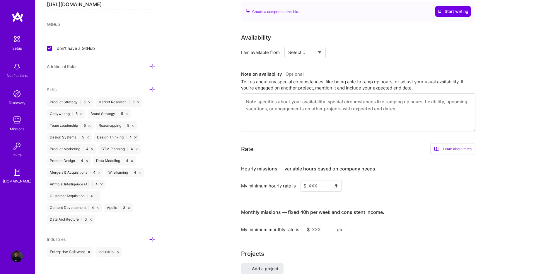
click at [319, 180] on input at bounding box center [321, 185] width 41 height 11
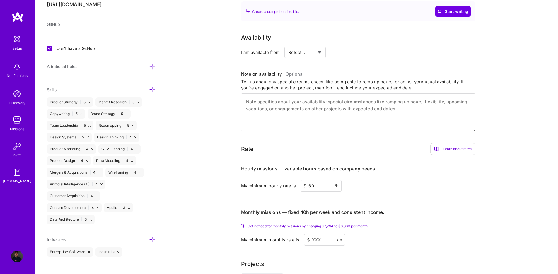
type input "60"
click at [321, 234] on input at bounding box center [324, 239] width 41 height 11
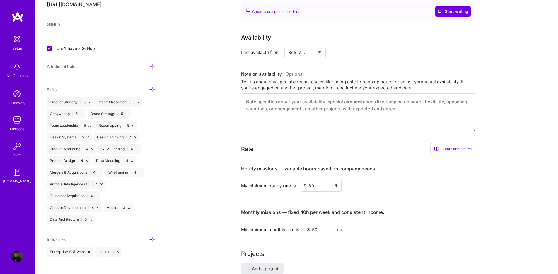
type input "50"
click at [391, 230] on div "Complete your profile to take the first step in unlocking full [DOMAIN_NAME] ac…" at bounding box center [362, 258] width 243 height 928
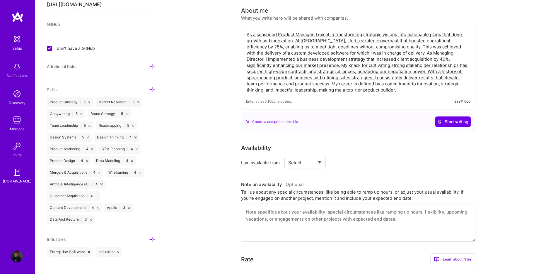
scroll to position [4, 0]
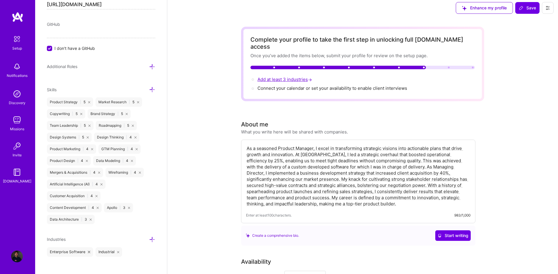
click at [289, 76] on span "Add at least 3 industries →" at bounding box center [286, 79] width 56 height 6
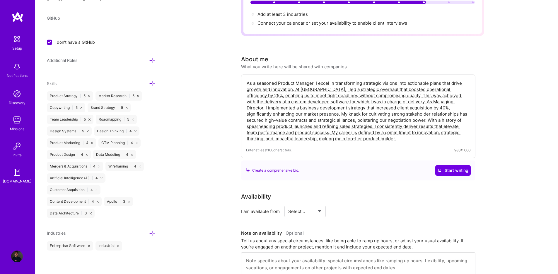
scroll to position [184, 0]
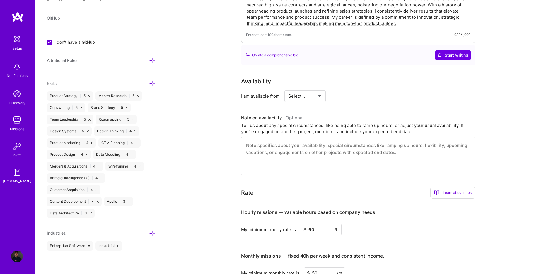
click at [312, 89] on select "Select... Right Now Future Date Not Available" at bounding box center [305, 95] width 34 height 15
select select "Right Now"
click at [288, 88] on select "Select... Right Now Future Date Not Available" at bounding box center [305, 95] width 34 height 15
click at [353, 90] on input at bounding box center [358, 95] width 35 height 11
type input "20"
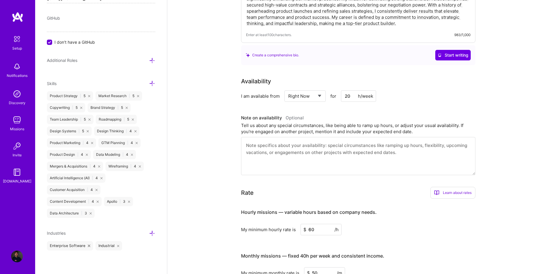
click at [346, 102] on div "Availability I am available from Select... Right Now Future Date Not Available …" at bounding box center [362, 126] width 243 height 98
click at [327, 139] on textarea at bounding box center [358, 156] width 234 height 38
click at [439, 138] on textarea "Currently working in my company in an advisory role. Can work [DEMOGRAPHIC_DATA…" at bounding box center [358, 156] width 234 height 38
click at [294, 145] on textarea "Currently working in my company in an advisory role. Can work [DEMOGRAPHIC_DATA…" at bounding box center [358, 156] width 234 height 38
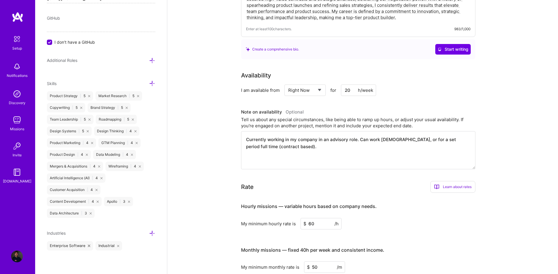
scroll to position [0, 0]
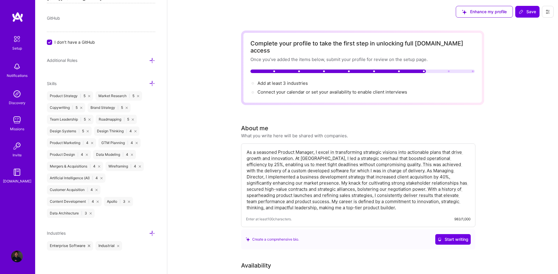
type textarea "Currently working in my company in an advisory role. Can work [DEMOGRAPHIC_DATA…"
click at [284, 80] on span "Add at least 3 industries →" at bounding box center [286, 83] width 56 height 6
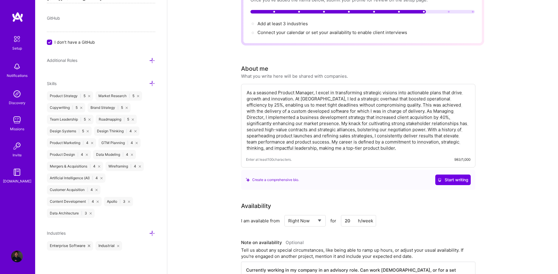
click at [149, 234] on icon at bounding box center [152, 233] width 6 height 6
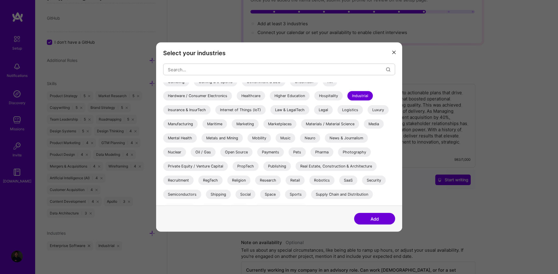
scroll to position [170, 0]
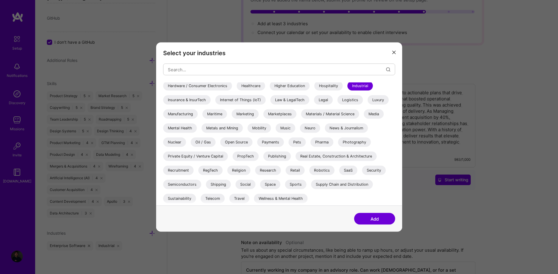
click at [180, 115] on div "Manufacturing" at bounding box center [180, 113] width 35 height 9
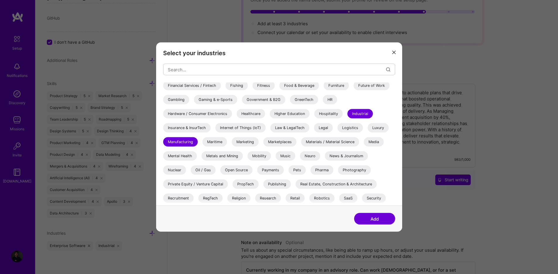
scroll to position [115, 0]
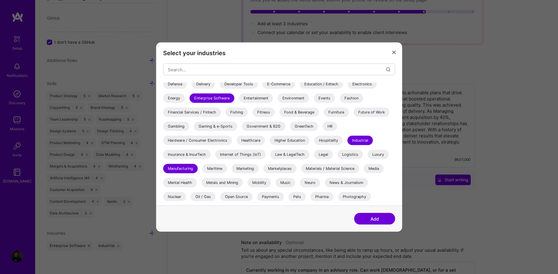
click at [254, 156] on div "Internet of Things (IoT)" at bounding box center [240, 154] width 50 height 9
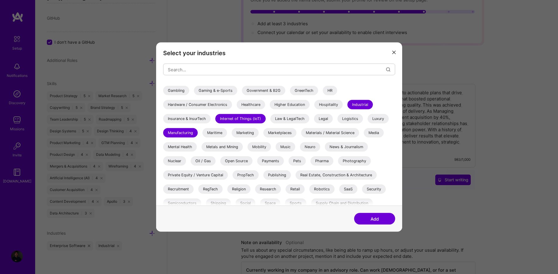
scroll to position [170, 0]
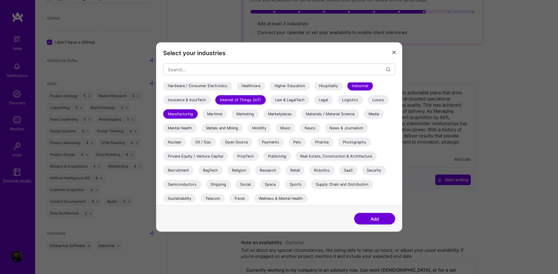
click at [348, 171] on div "SaaS" at bounding box center [348, 170] width 18 height 9
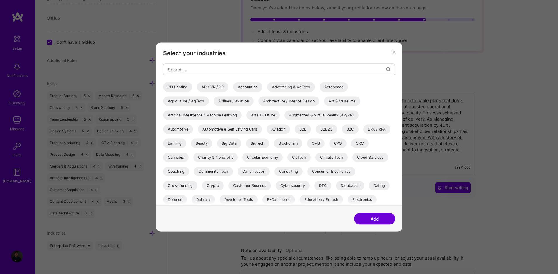
scroll to position [50, 0]
click at [302, 129] on div "B2B" at bounding box center [303, 129] width 16 height 9
click at [381, 217] on button "Add" at bounding box center [374, 219] width 41 height 12
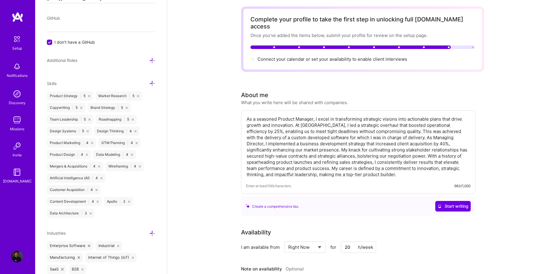
scroll to position [12, 0]
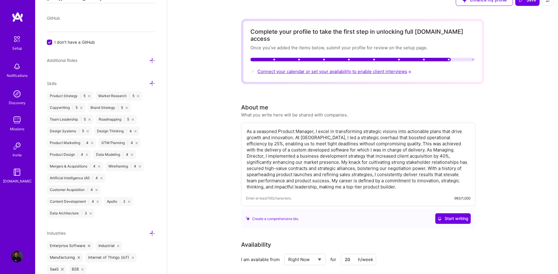
click at [361, 69] on span "Connect your calendar or set your availability to enable client interviews →" at bounding box center [335, 72] width 155 height 6
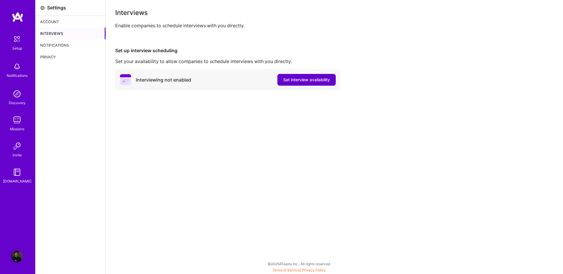
click at [312, 81] on span "Set interview availability" at bounding box center [306, 80] width 47 height 6
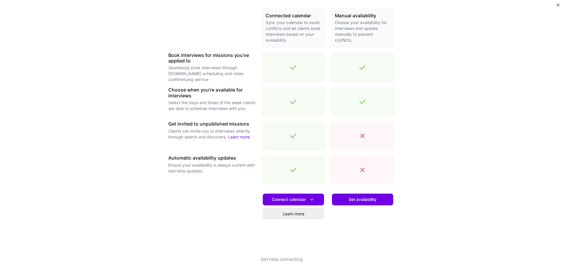
scroll to position [136, 0]
click at [311, 202] on icon at bounding box center [312, 200] width 6 height 6
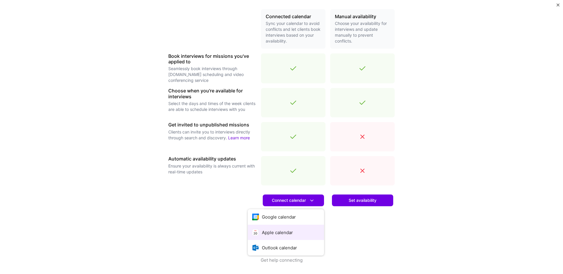
click at [294, 229] on button "Apple calendar" at bounding box center [286, 232] width 76 height 16
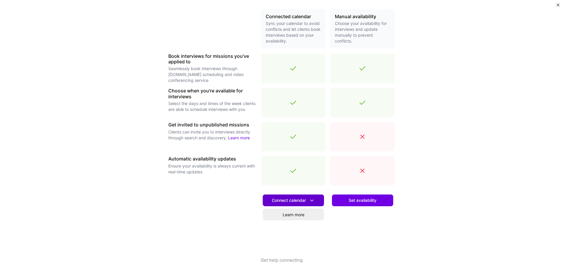
click at [282, 196] on button "Connect calendar" at bounding box center [293, 200] width 61 height 12
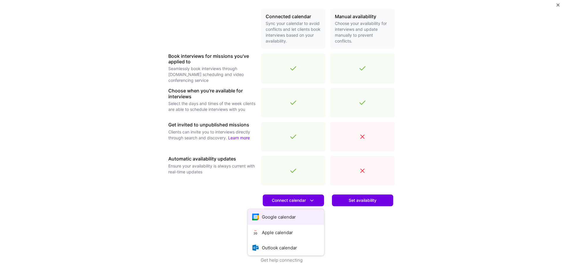
click at [286, 213] on button "Google calendar" at bounding box center [286, 217] width 76 height 16
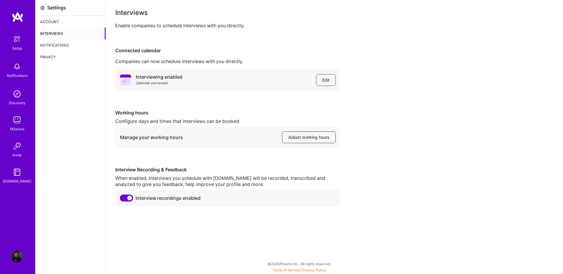
click at [299, 139] on span "Adjust working hours" at bounding box center [308, 137] width 41 height 6
click at [362, 140] on div "Interviewing enabled Calendar connected Edit Working hours Configure days and t…" at bounding box center [334, 137] width 438 height 137
click at [47, 47] on div "Notifications" at bounding box center [70, 45] width 70 height 12
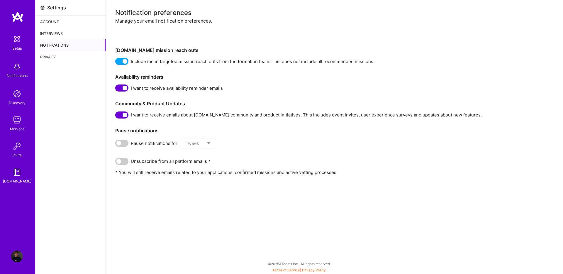
click at [18, 47] on div "Setup" at bounding box center [17, 48] width 10 height 6
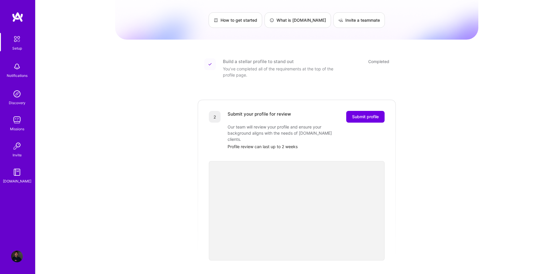
scroll to position [42, 0]
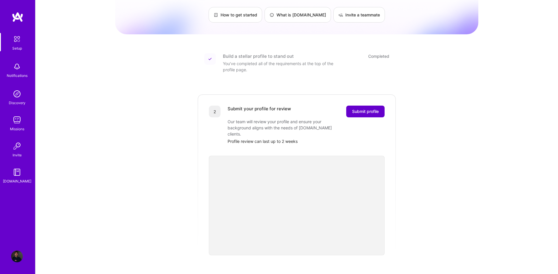
click at [355, 108] on span "Submit profile" at bounding box center [365, 111] width 27 height 6
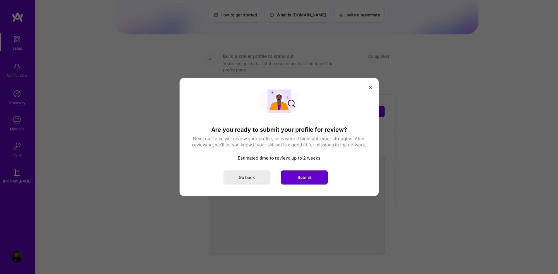
click at [308, 173] on button "Submit" at bounding box center [304, 177] width 47 height 14
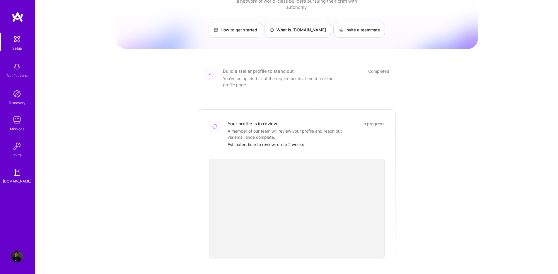
scroll to position [20, 0]
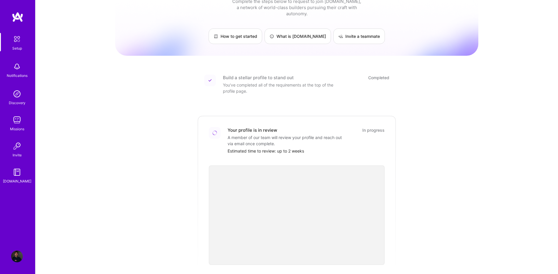
click at [19, 259] on img at bounding box center [17, 256] width 12 height 12
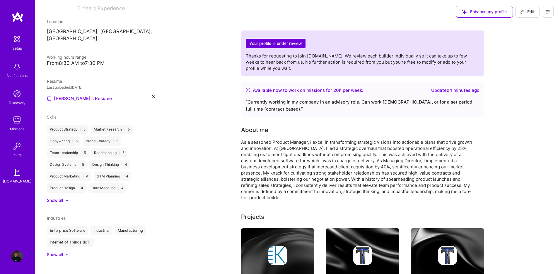
click at [18, 38] on img at bounding box center [17, 39] width 12 height 12
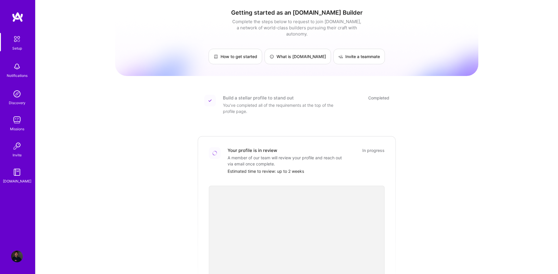
click at [17, 253] on img at bounding box center [17, 256] width 12 height 12
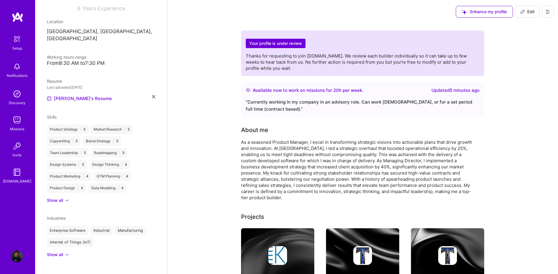
click at [553, 13] on button at bounding box center [548, 12] width 12 height 12
click at [547, 38] on button "Payment method" at bounding box center [532, 40] width 44 height 15
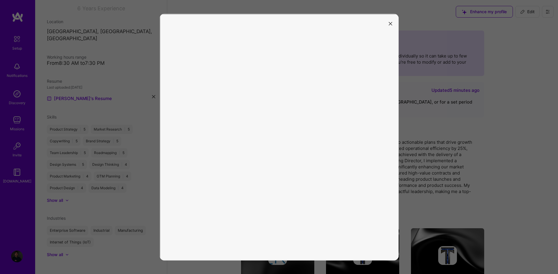
click at [391, 23] on icon "modal" at bounding box center [391, 24] width 4 height 4
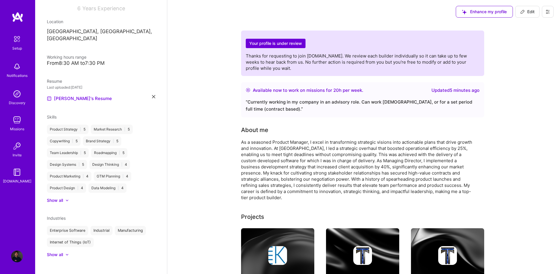
click at [550, 10] on button at bounding box center [548, 12] width 12 height 12
click at [540, 22] on button "Settings" at bounding box center [532, 25] width 44 height 15
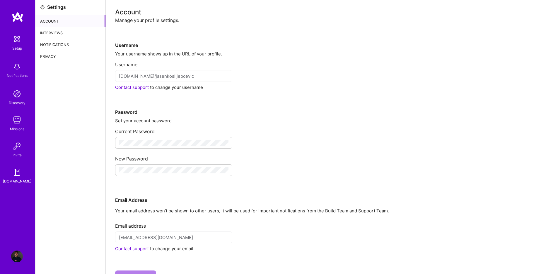
scroll to position [1, 0]
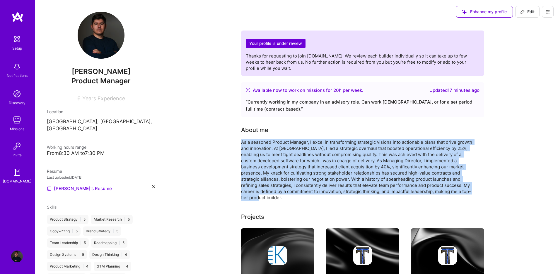
drag, startPoint x: 468, startPoint y: 191, endPoint x: 236, endPoint y: 141, distance: 237.1
copy div "As a seasoned Product Manager, I excel in transforming strategic visions into a…"
